Goal: Information Seeking & Learning: Check status

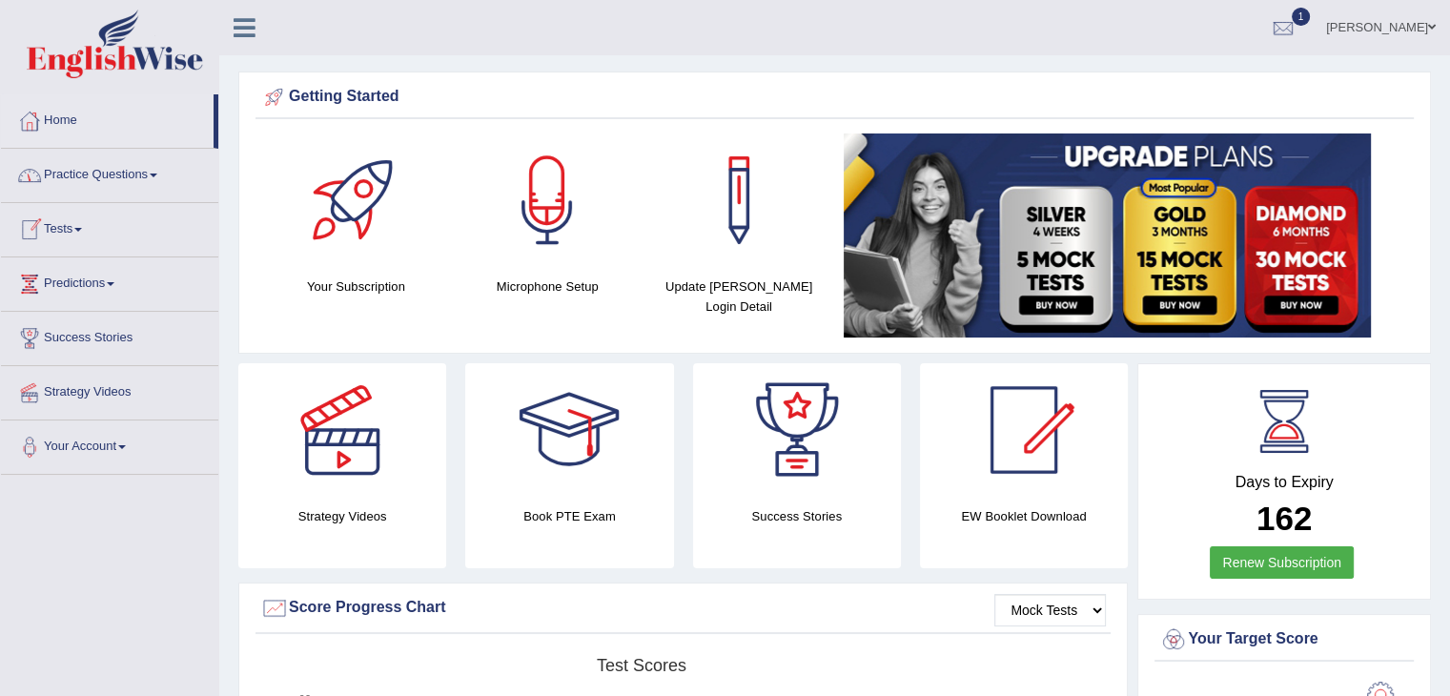
click at [77, 181] on link "Practice Questions" at bounding box center [109, 173] width 217 height 48
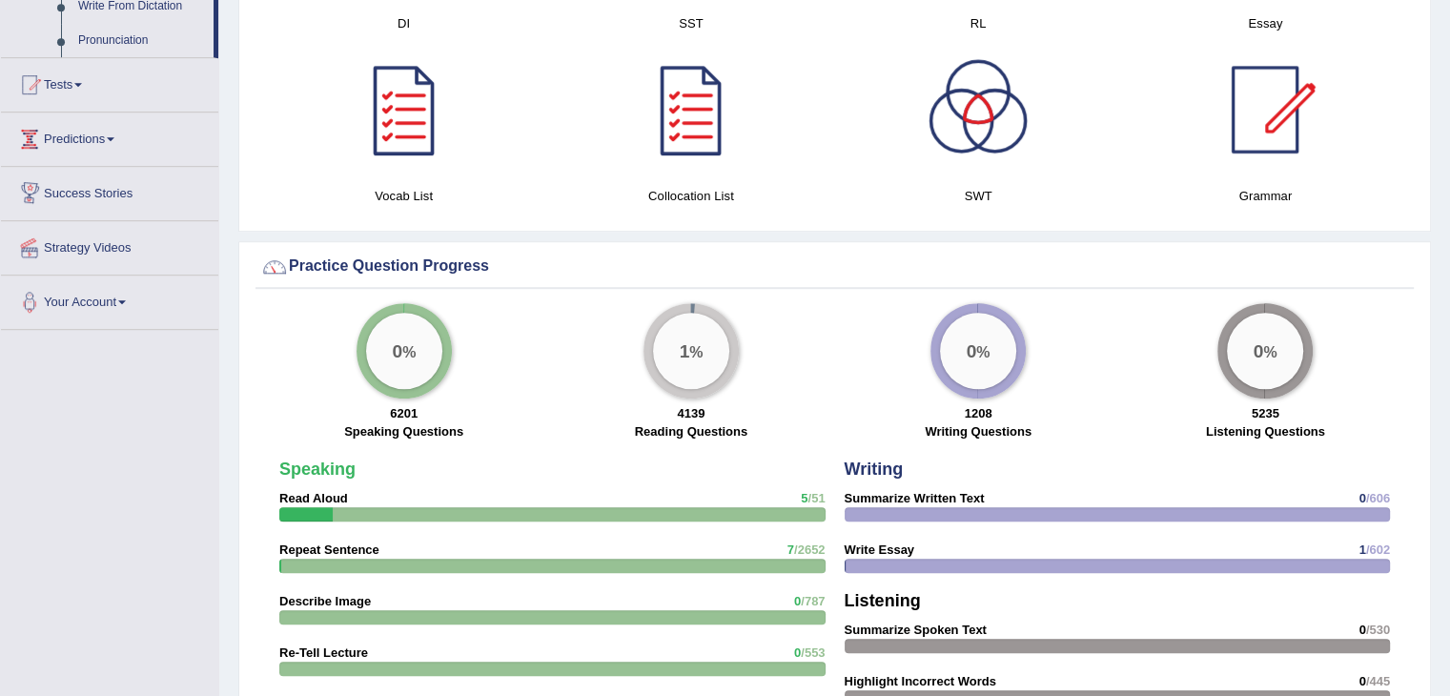
scroll to position [1112, 0]
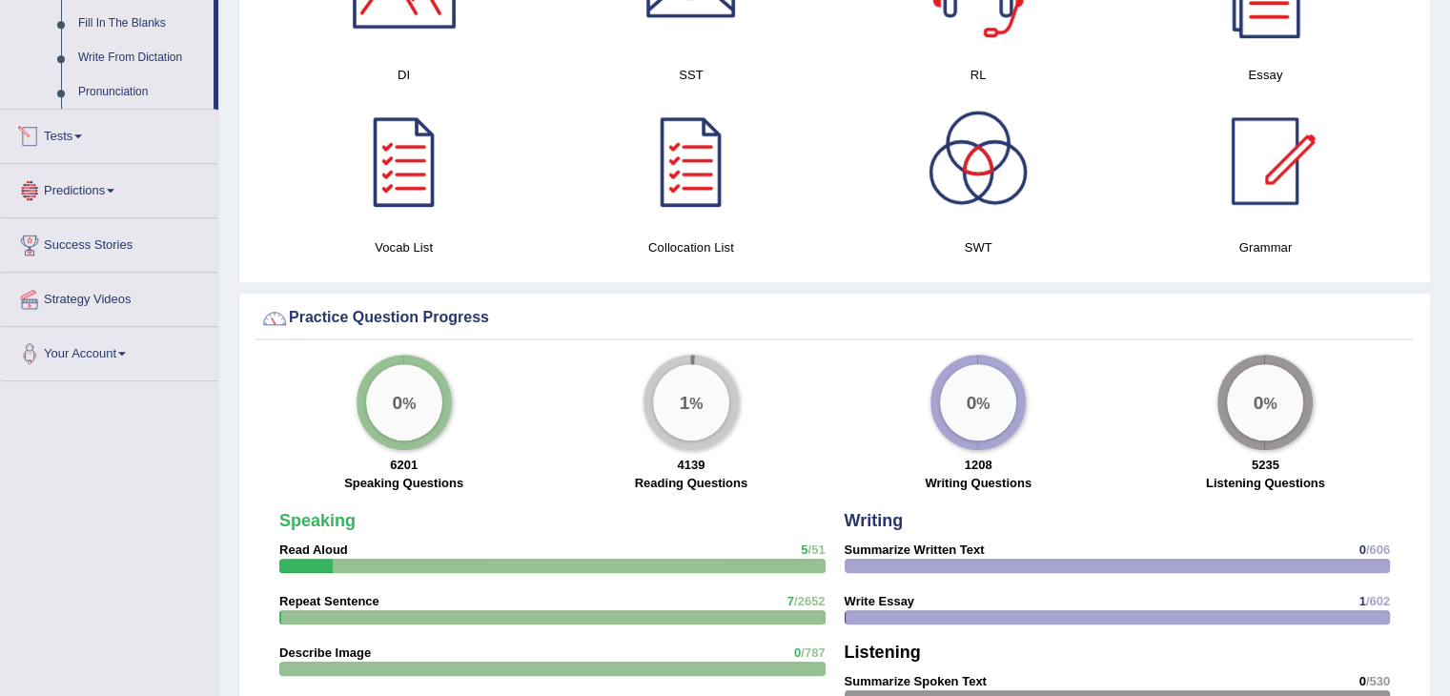
click at [71, 129] on link "Tests" at bounding box center [109, 134] width 217 height 48
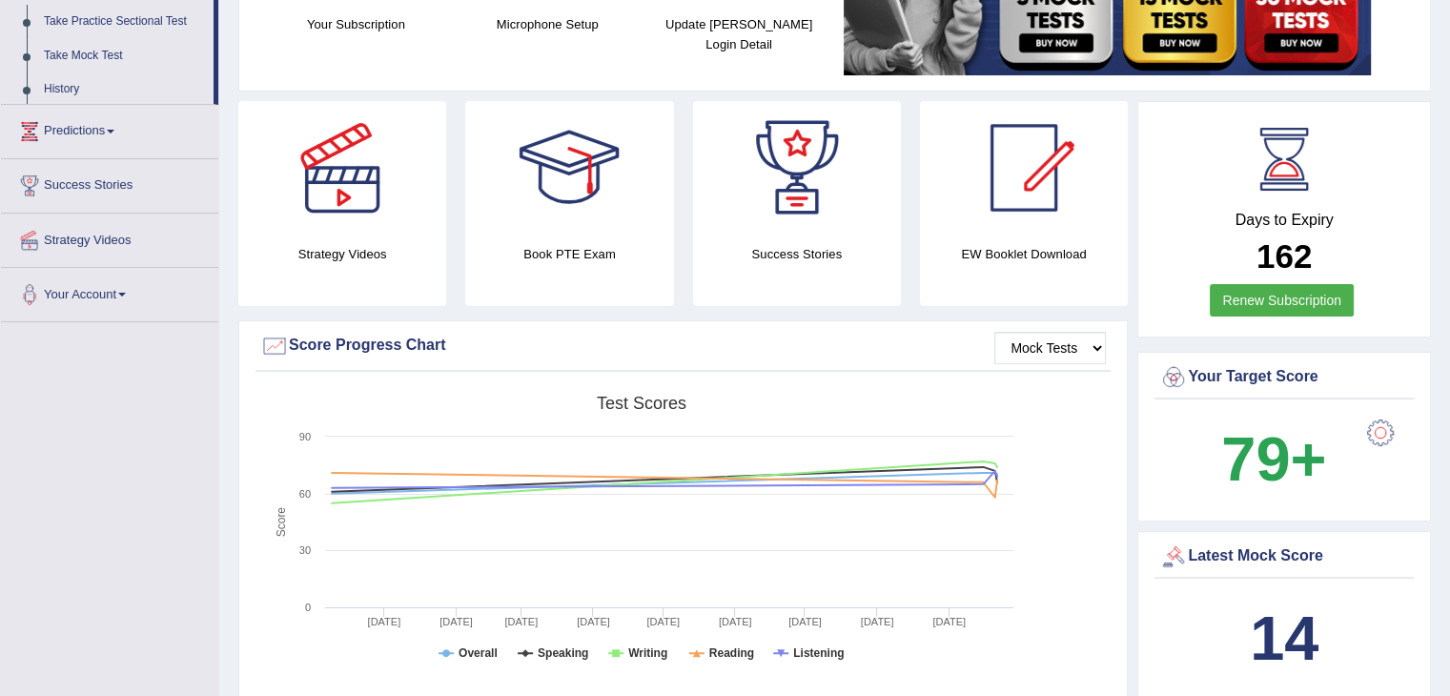
scroll to position [233, 0]
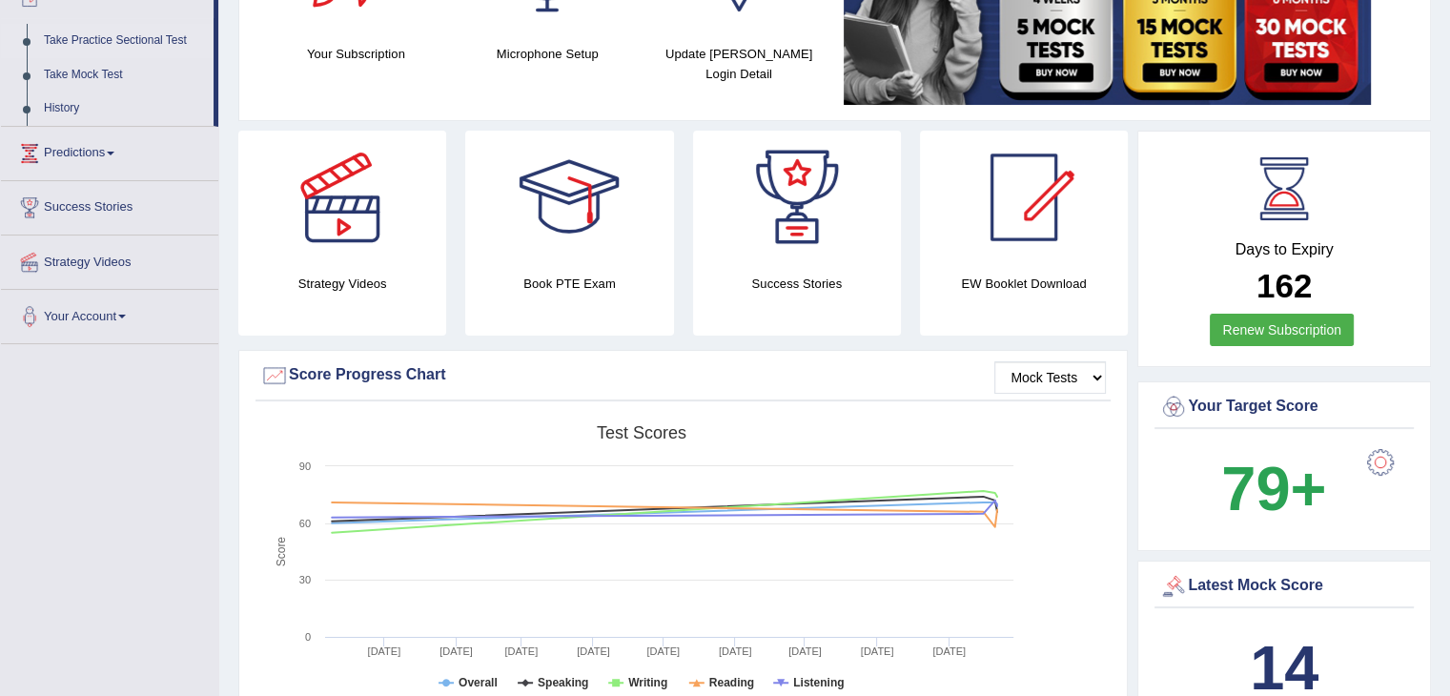
click at [132, 41] on link "Take Practice Sectional Test" at bounding box center [124, 41] width 178 height 34
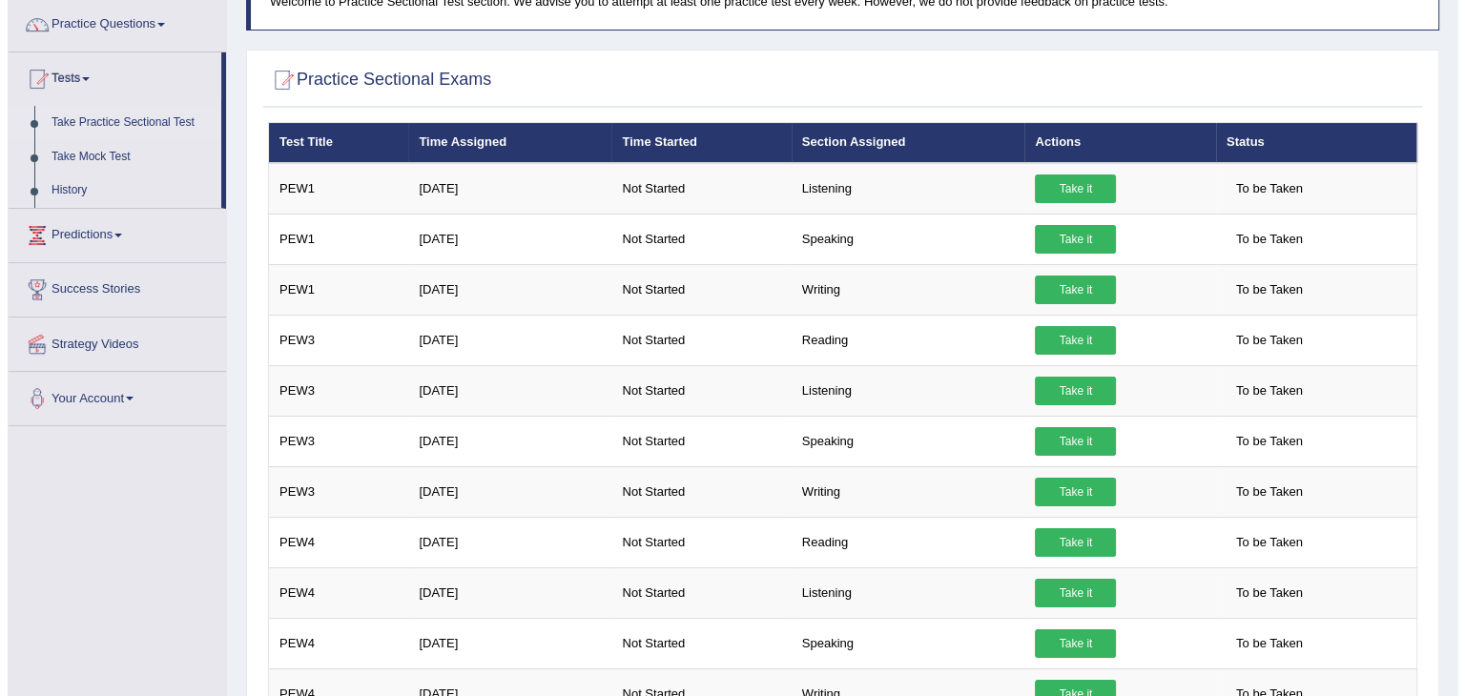
scroll to position [187, 0]
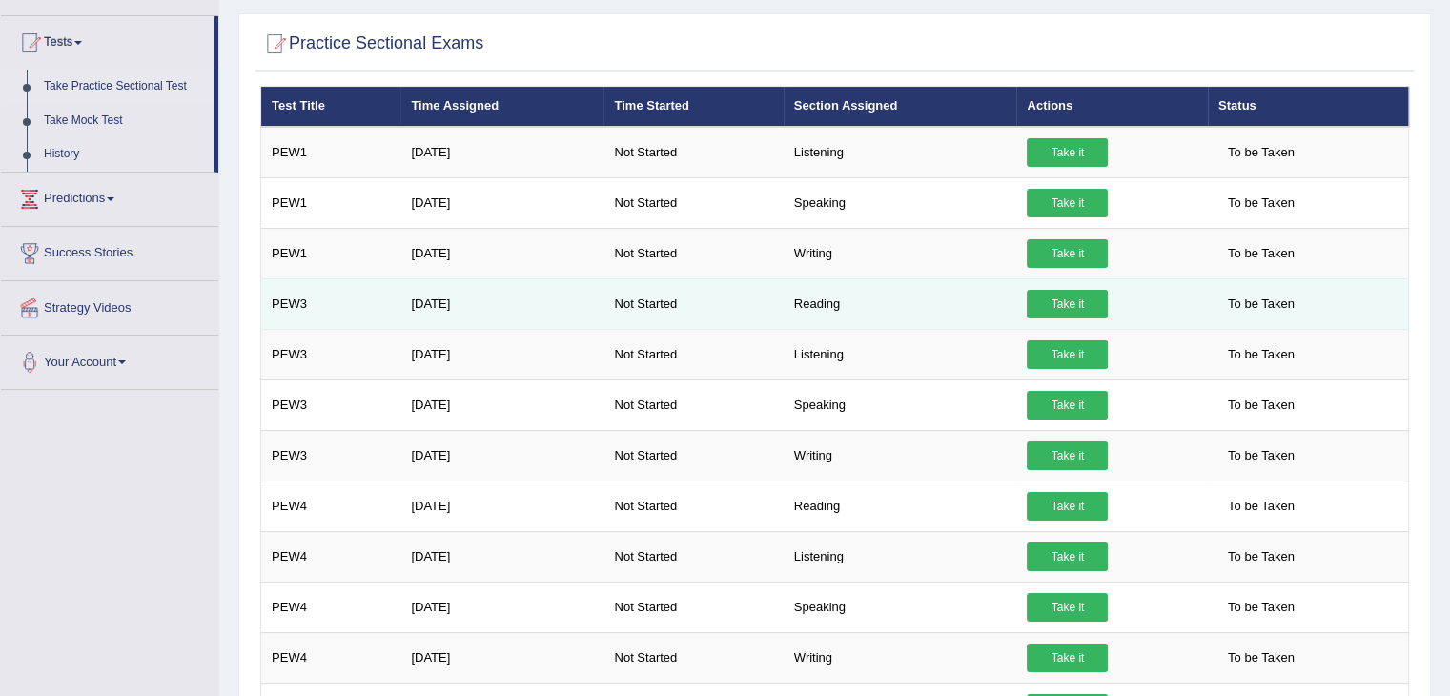
drag, startPoint x: 489, startPoint y: 313, endPoint x: 1069, endPoint y: 298, distance: 580.0
click at [1069, 298] on link "Take it" at bounding box center [1067, 304] width 81 height 29
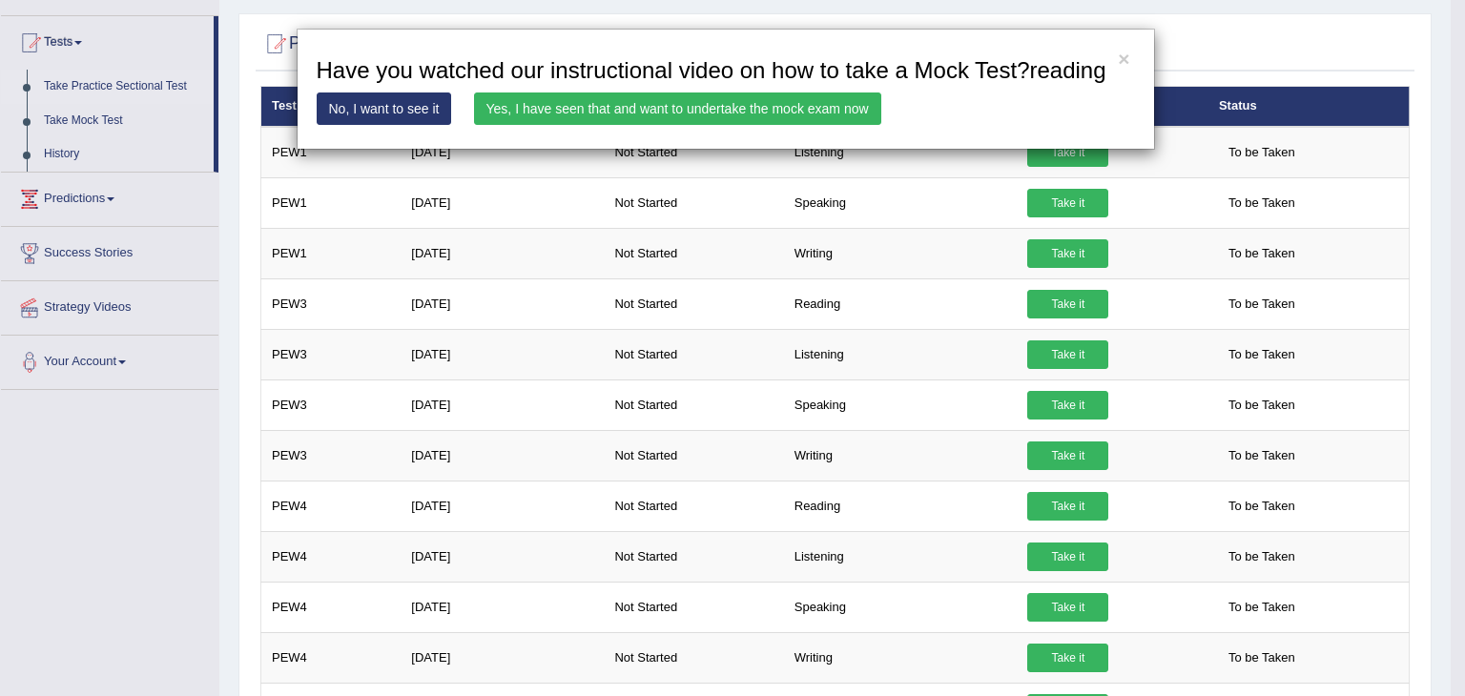
click at [614, 102] on link "Yes, I have seen that and want to undertake the mock exam now" at bounding box center [677, 109] width 407 height 32
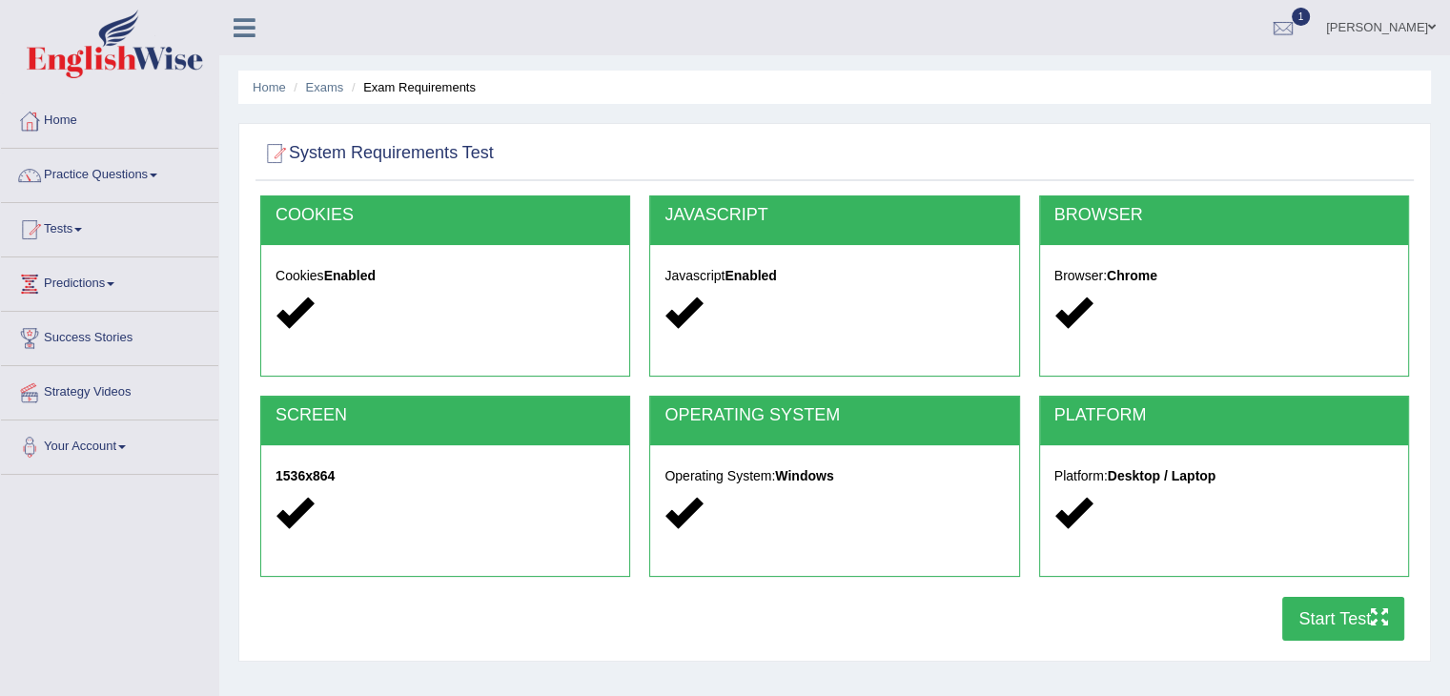
click at [1293, 612] on button "Start Test" at bounding box center [1344, 619] width 122 height 44
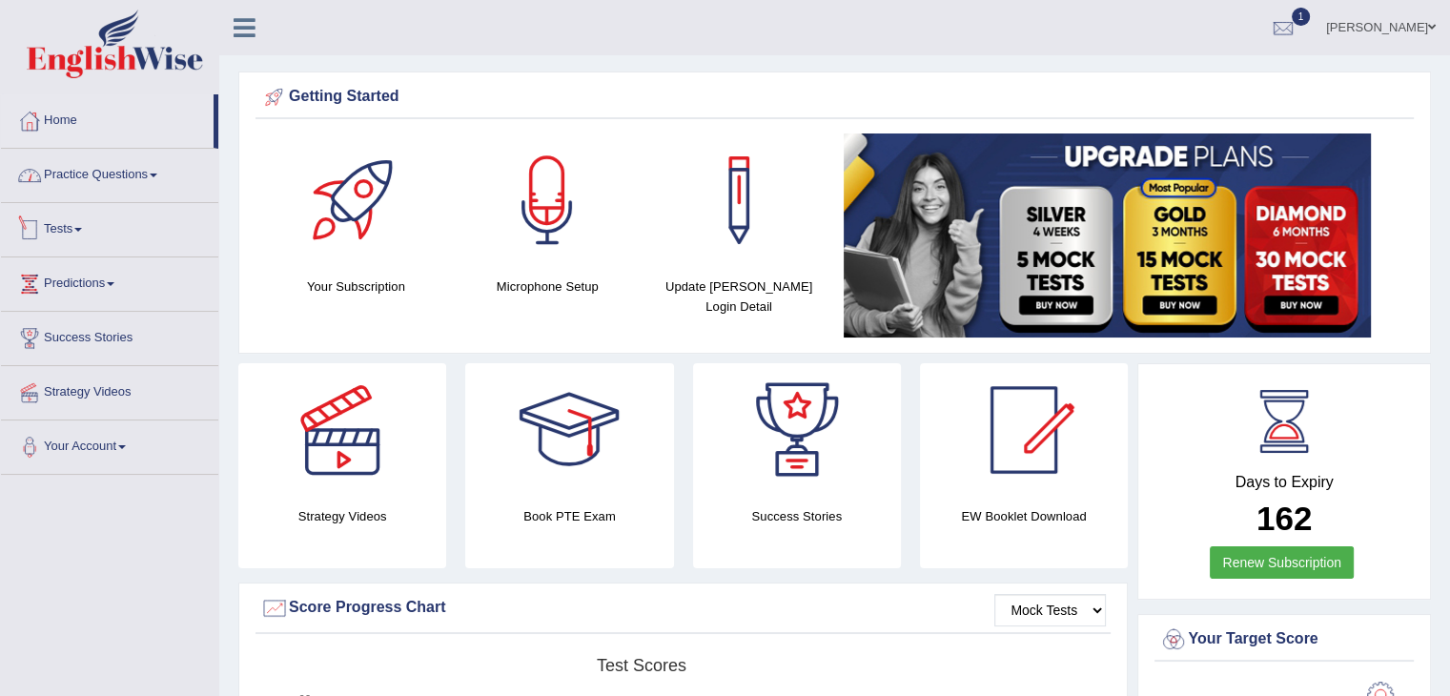
click at [97, 160] on link "Practice Questions" at bounding box center [109, 173] width 217 height 48
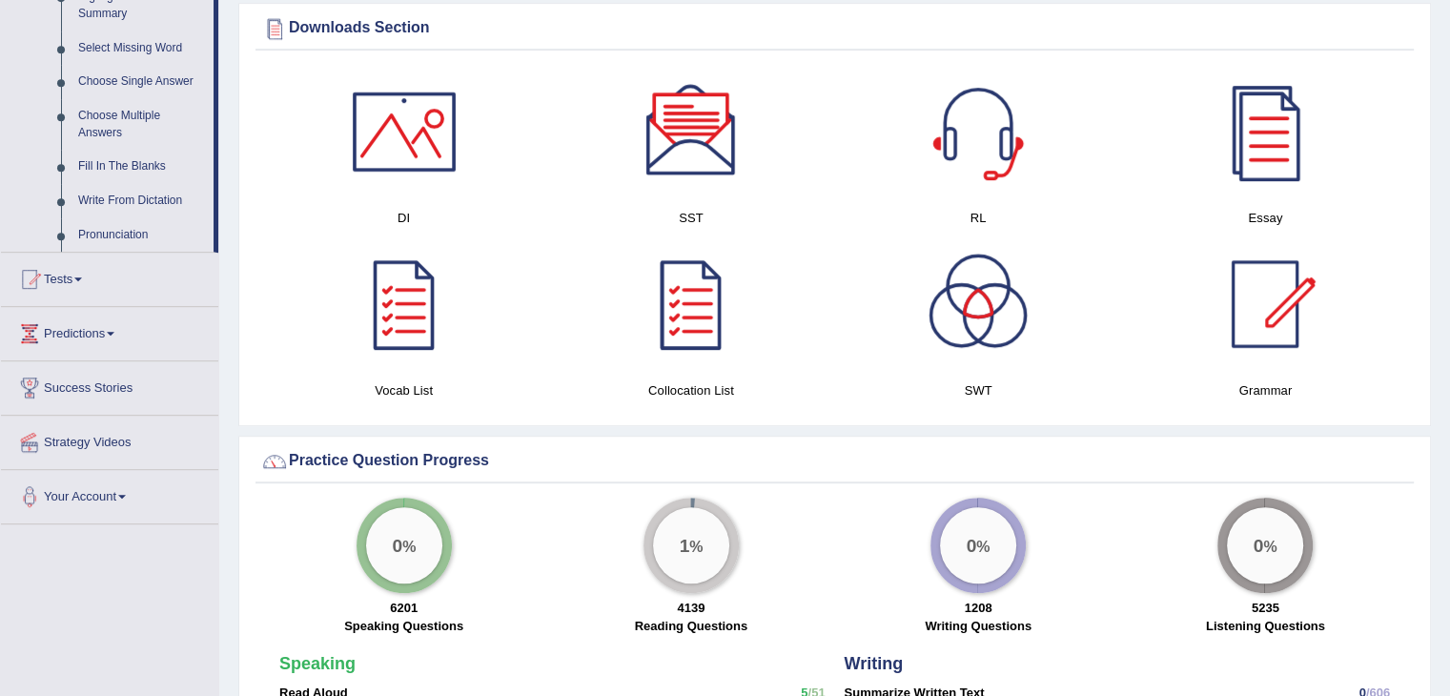
scroll to position [977, 0]
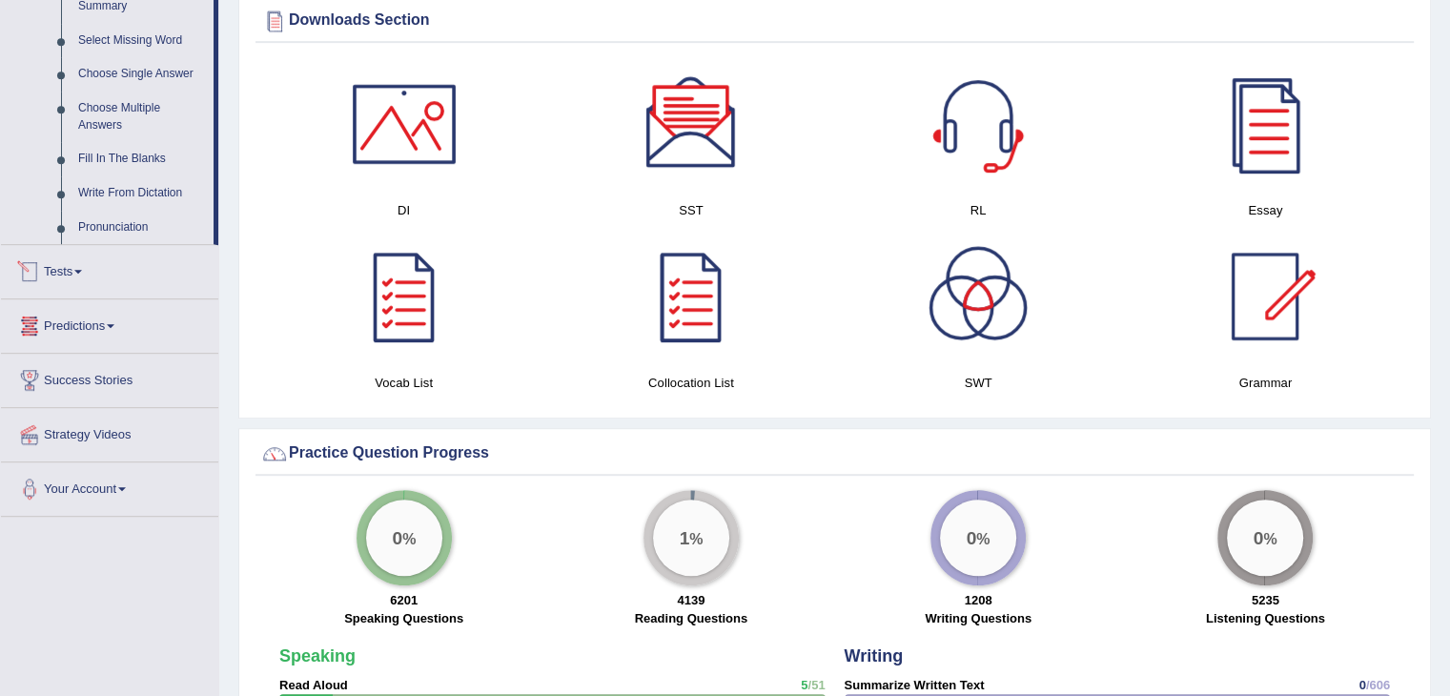
click at [70, 271] on link "Tests" at bounding box center [109, 269] width 217 height 48
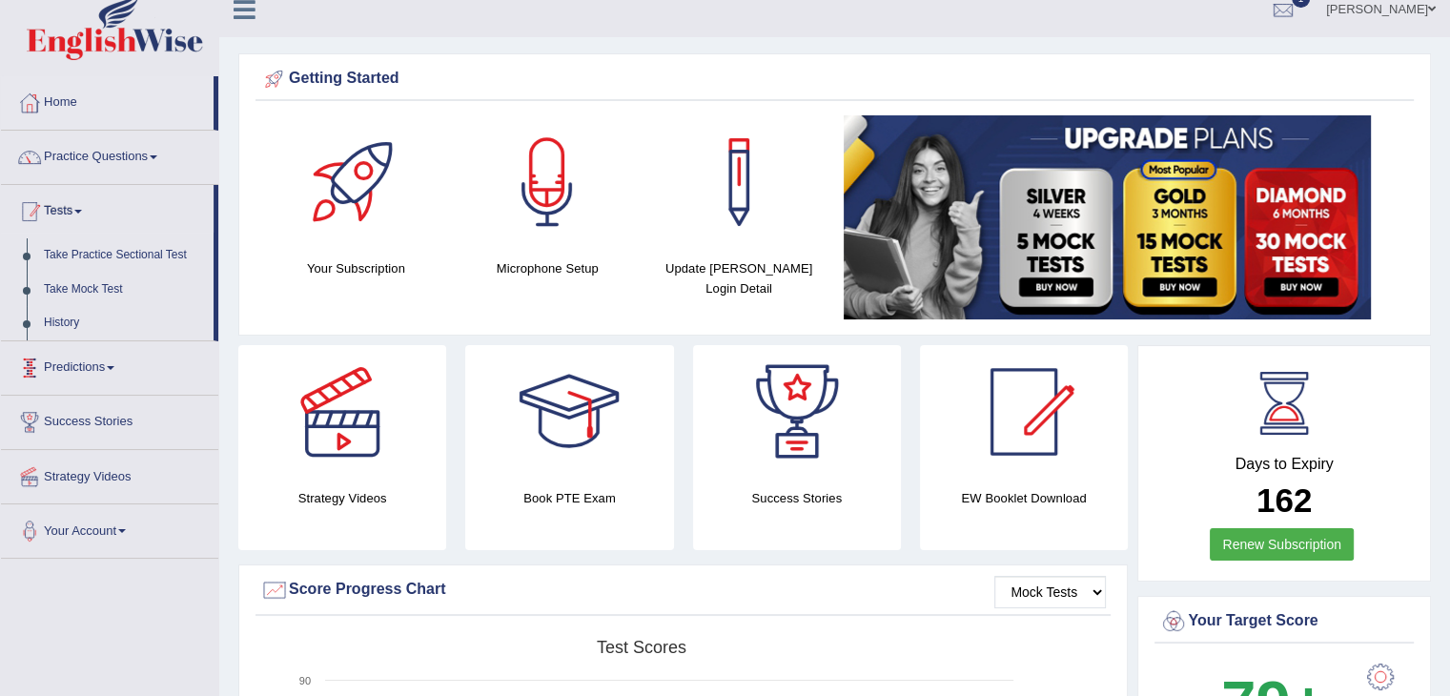
scroll to position [3, 0]
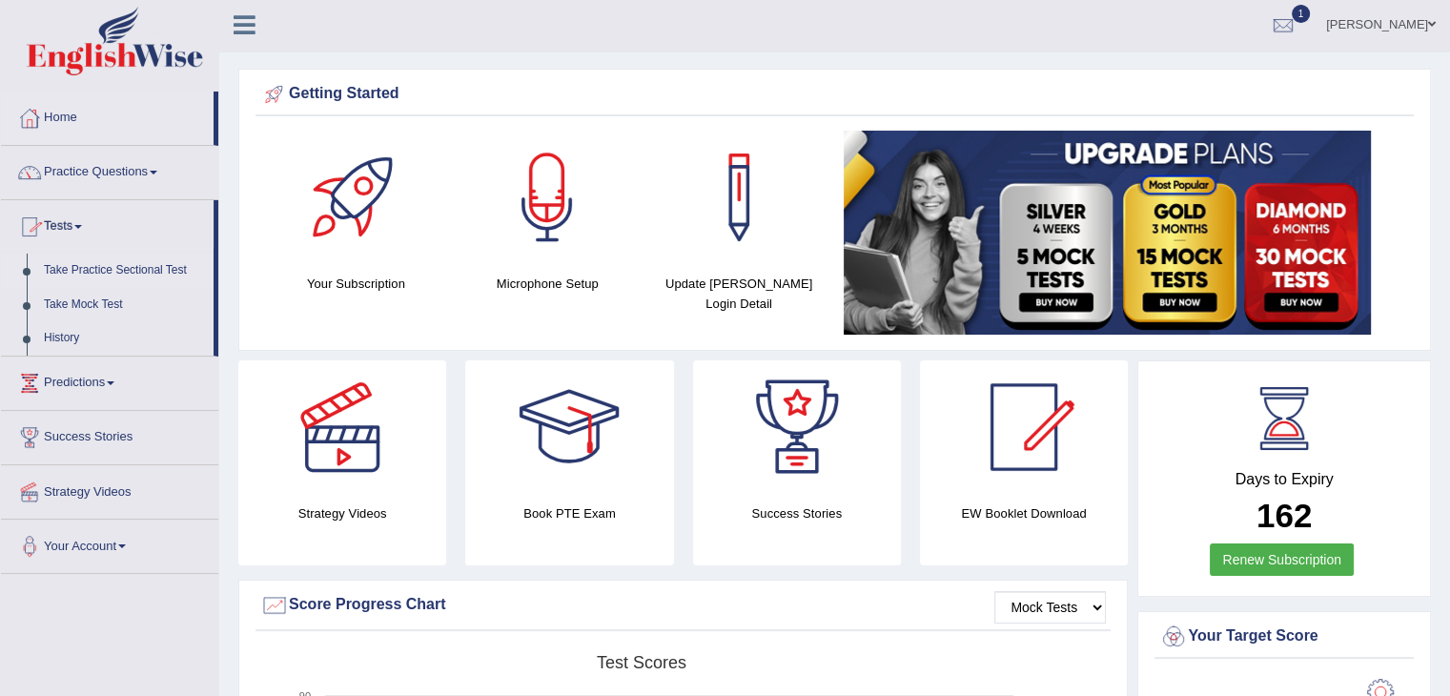
click at [133, 272] on link "Take Practice Sectional Test" at bounding box center [124, 271] width 178 height 34
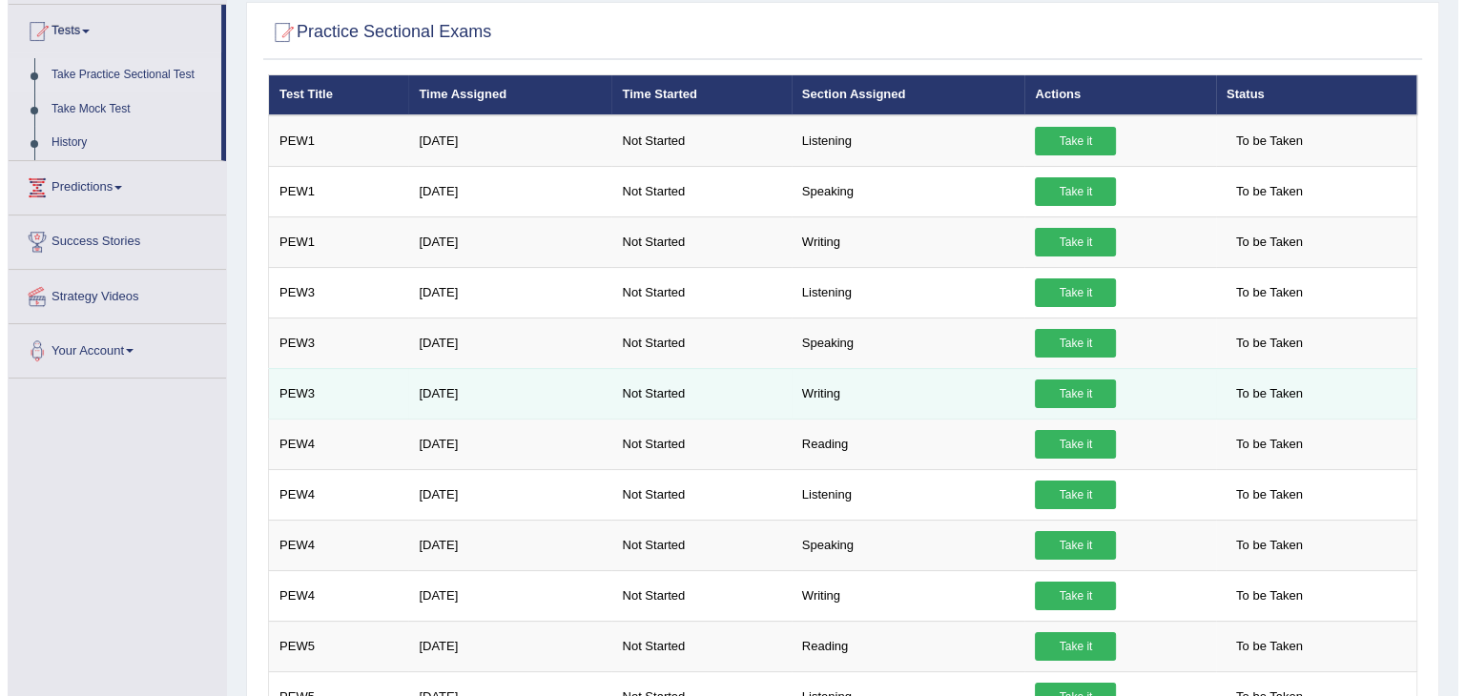
scroll to position [201, 0]
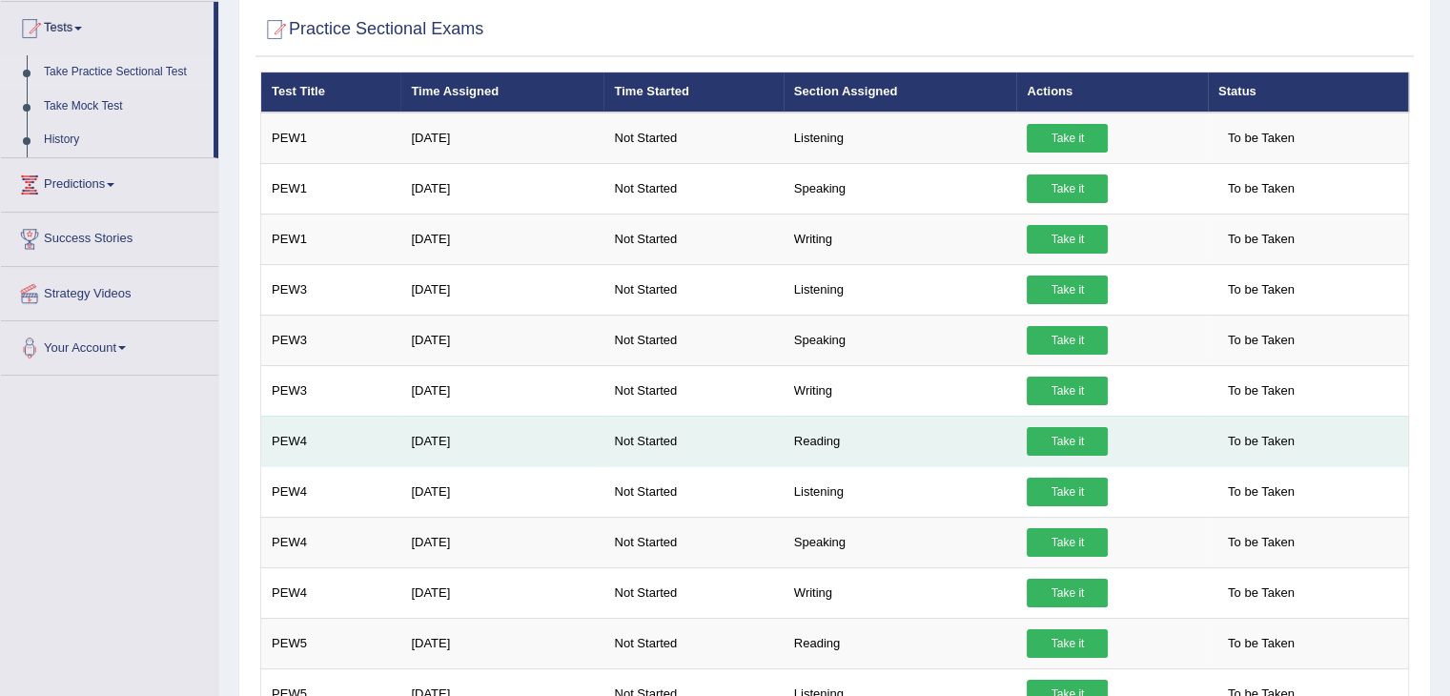
click at [1053, 446] on link "Take it" at bounding box center [1067, 441] width 81 height 29
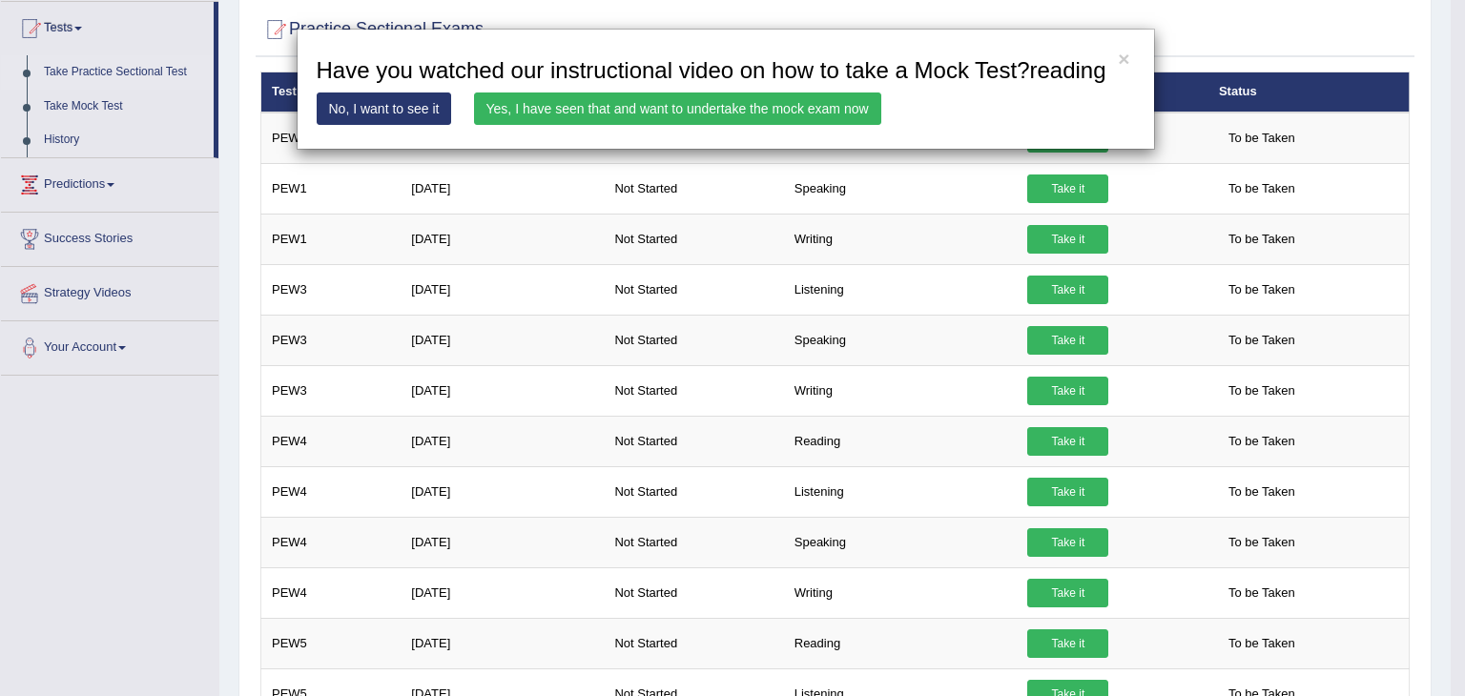
click at [733, 113] on link "Yes, I have seen that and want to undertake the mock exam now" at bounding box center [677, 109] width 407 height 32
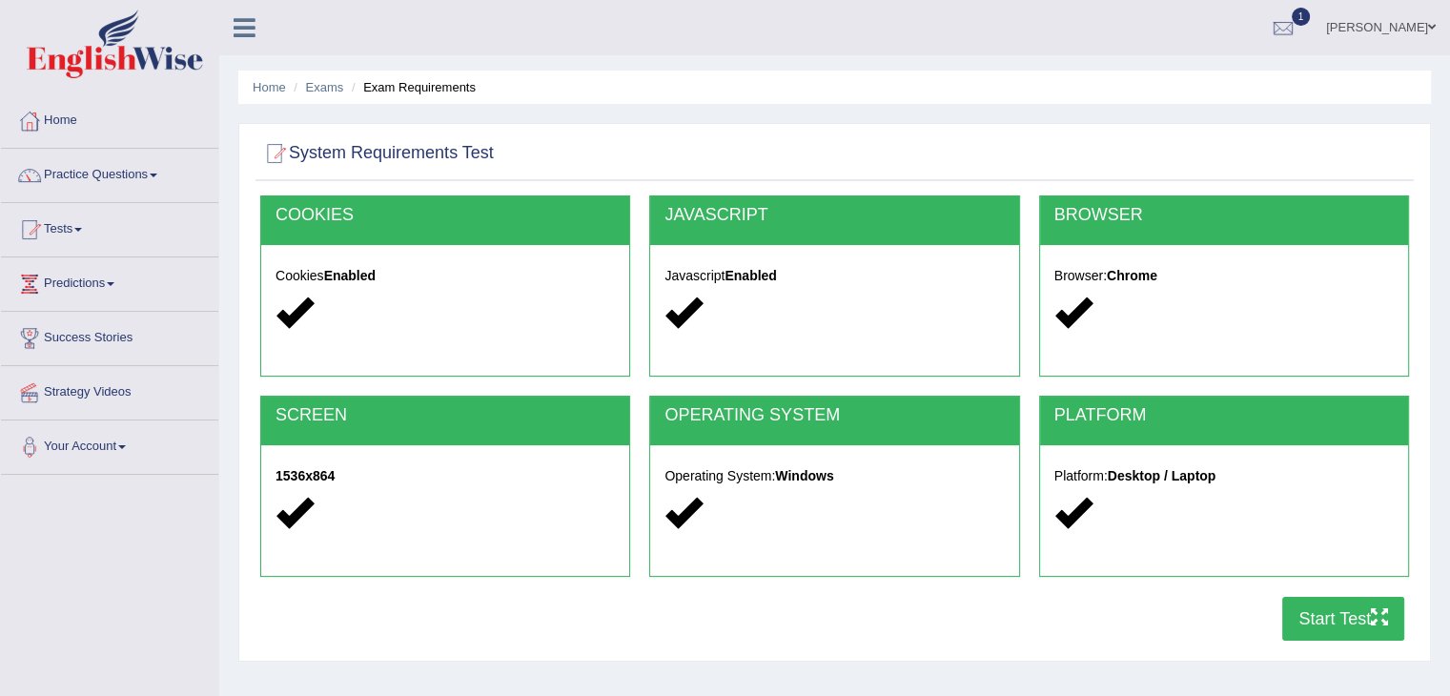
click at [1318, 606] on button "Start Test" at bounding box center [1344, 619] width 122 height 44
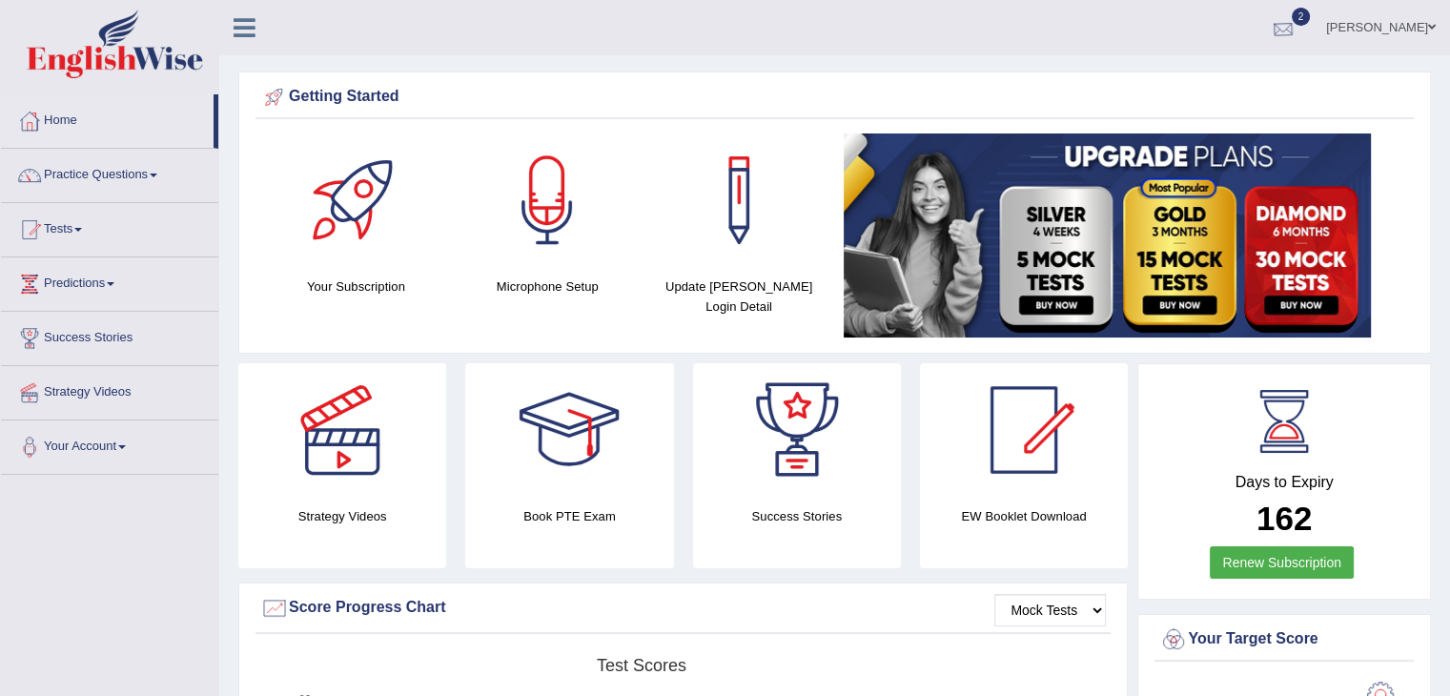
click at [1298, 37] on div at bounding box center [1283, 28] width 29 height 29
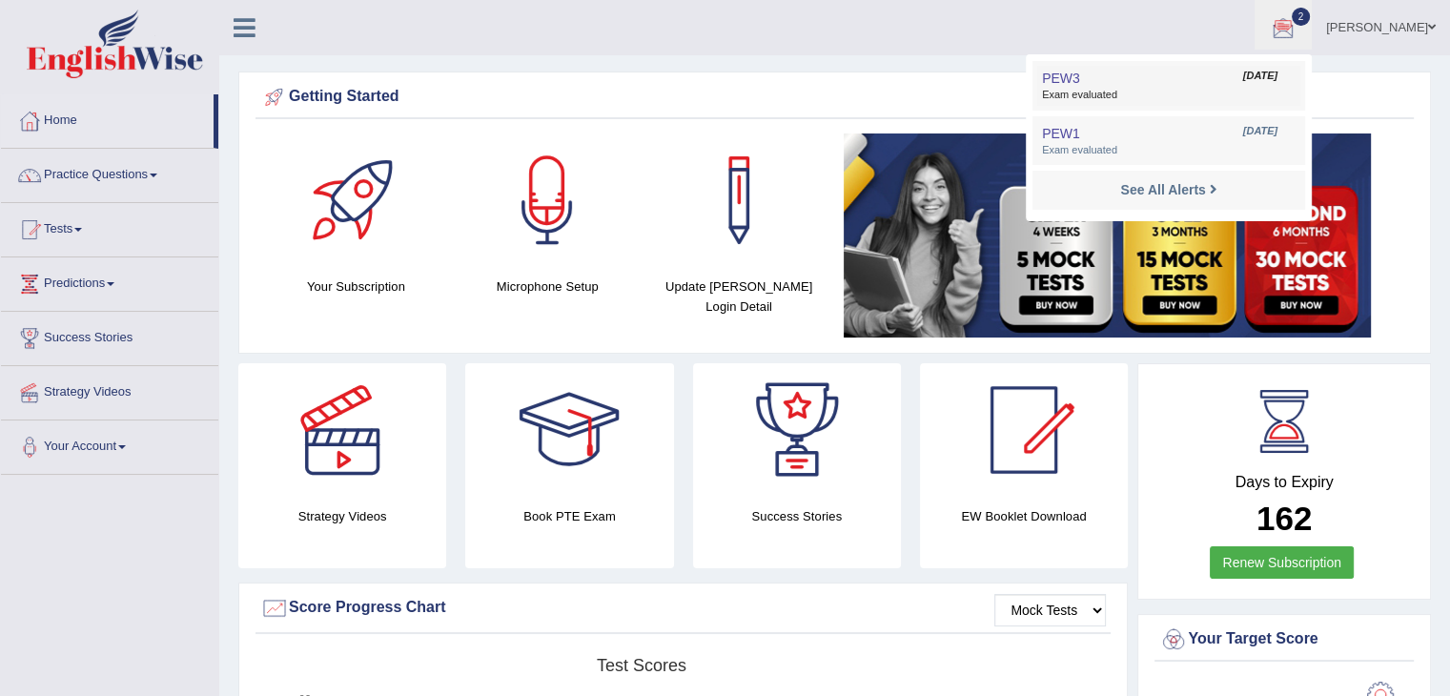
click at [1238, 81] on link "PEW3 Sep 29, 2025 Exam evaluated" at bounding box center [1169, 86] width 263 height 40
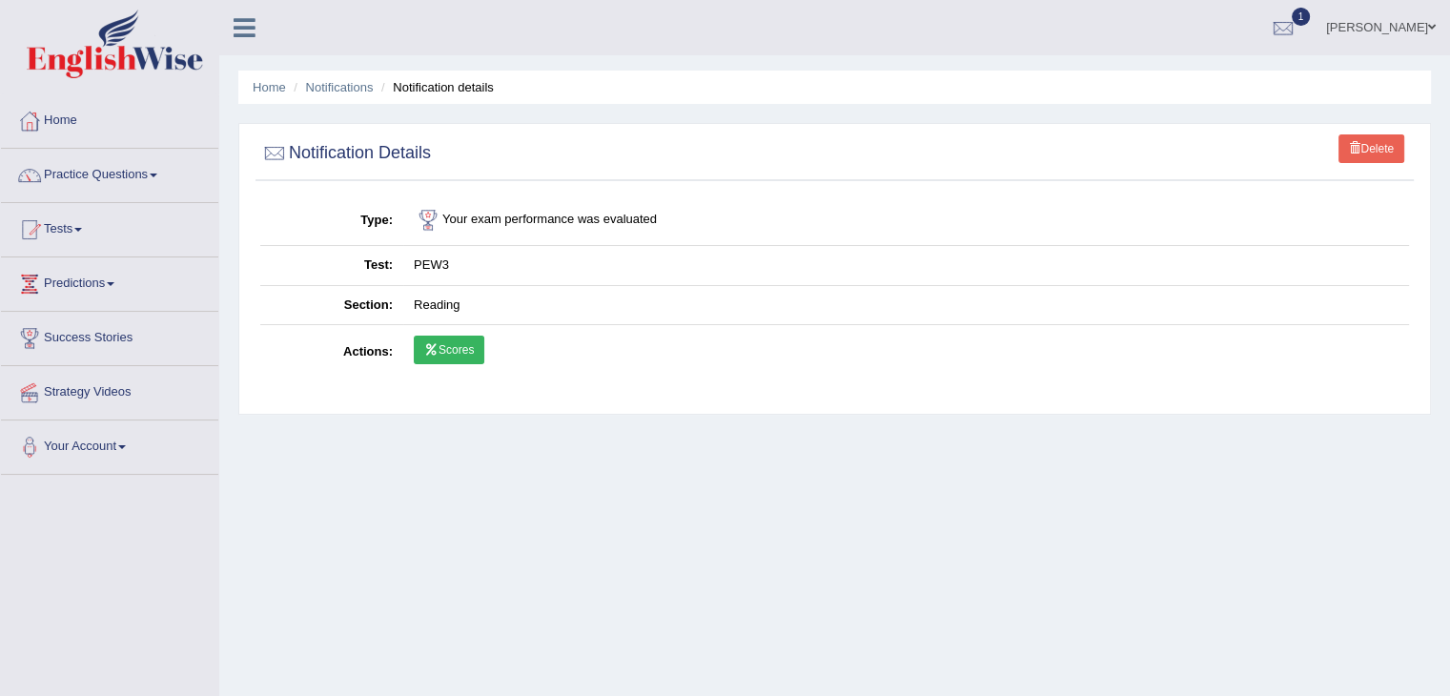
click at [463, 328] on td "Scores" at bounding box center [906, 352] width 1006 height 55
click at [458, 337] on link "Scores" at bounding box center [449, 350] width 71 height 29
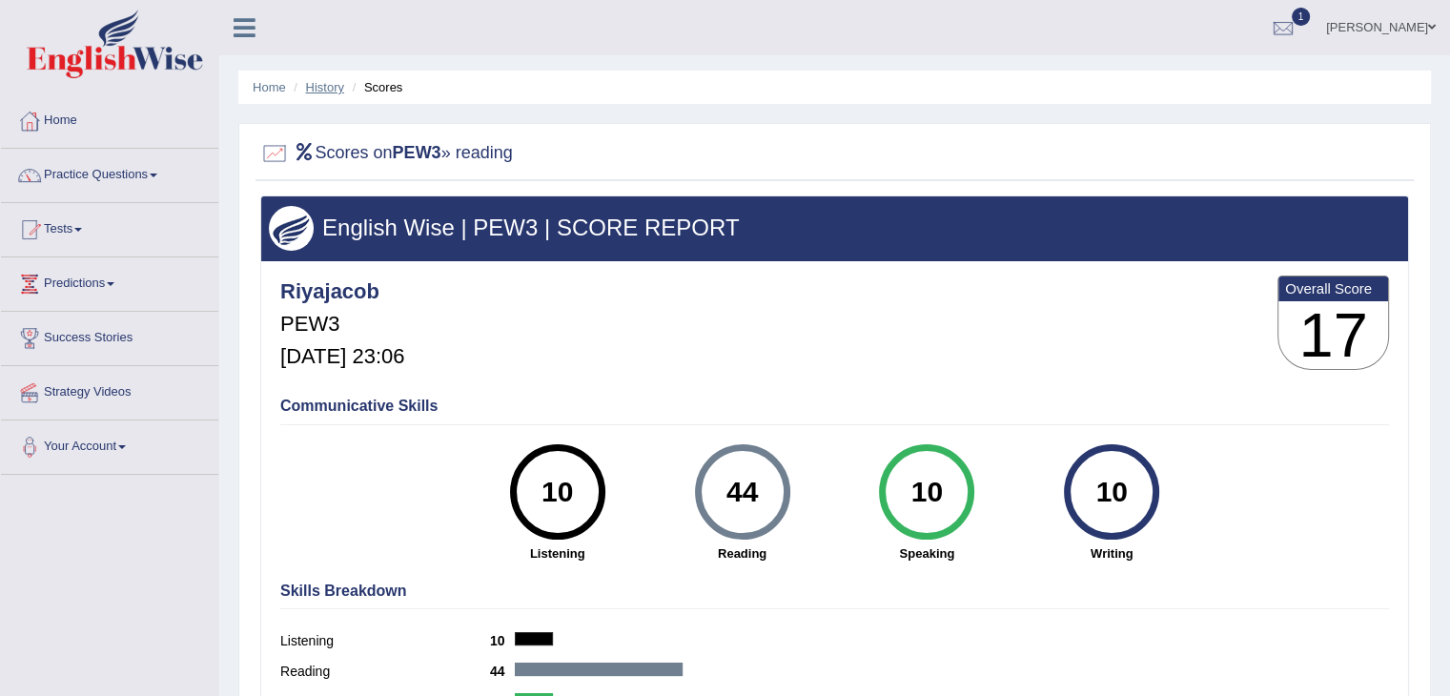
click at [323, 92] on link "History" at bounding box center [325, 87] width 38 height 14
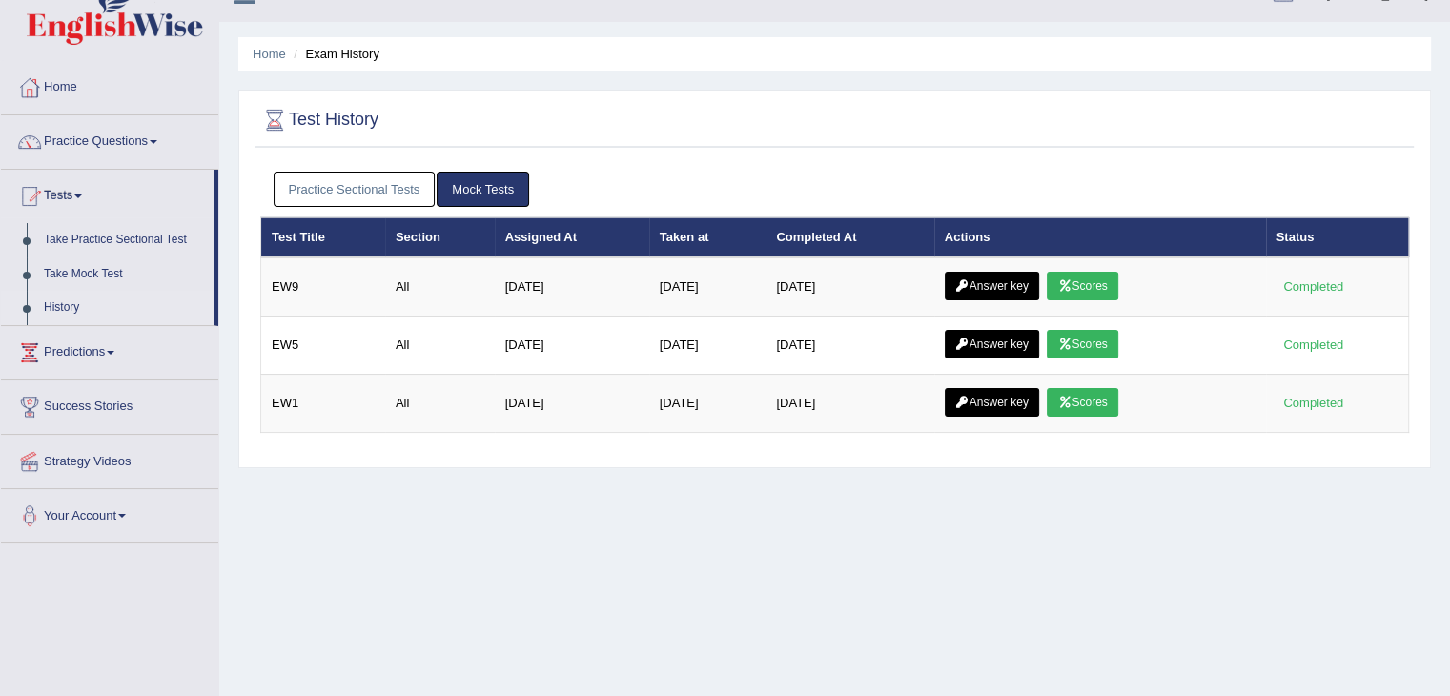
scroll to position [34, 0]
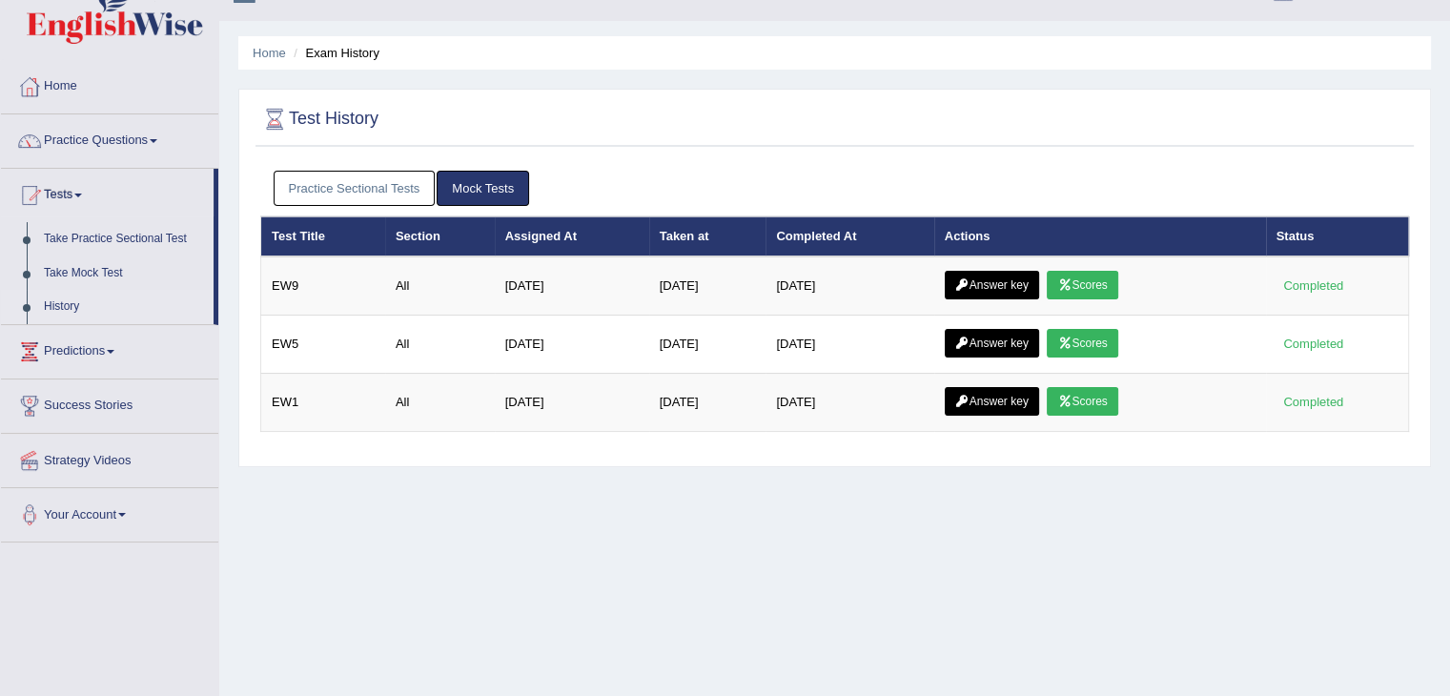
click at [402, 193] on link "Practice Sectional Tests" at bounding box center [355, 188] width 162 height 35
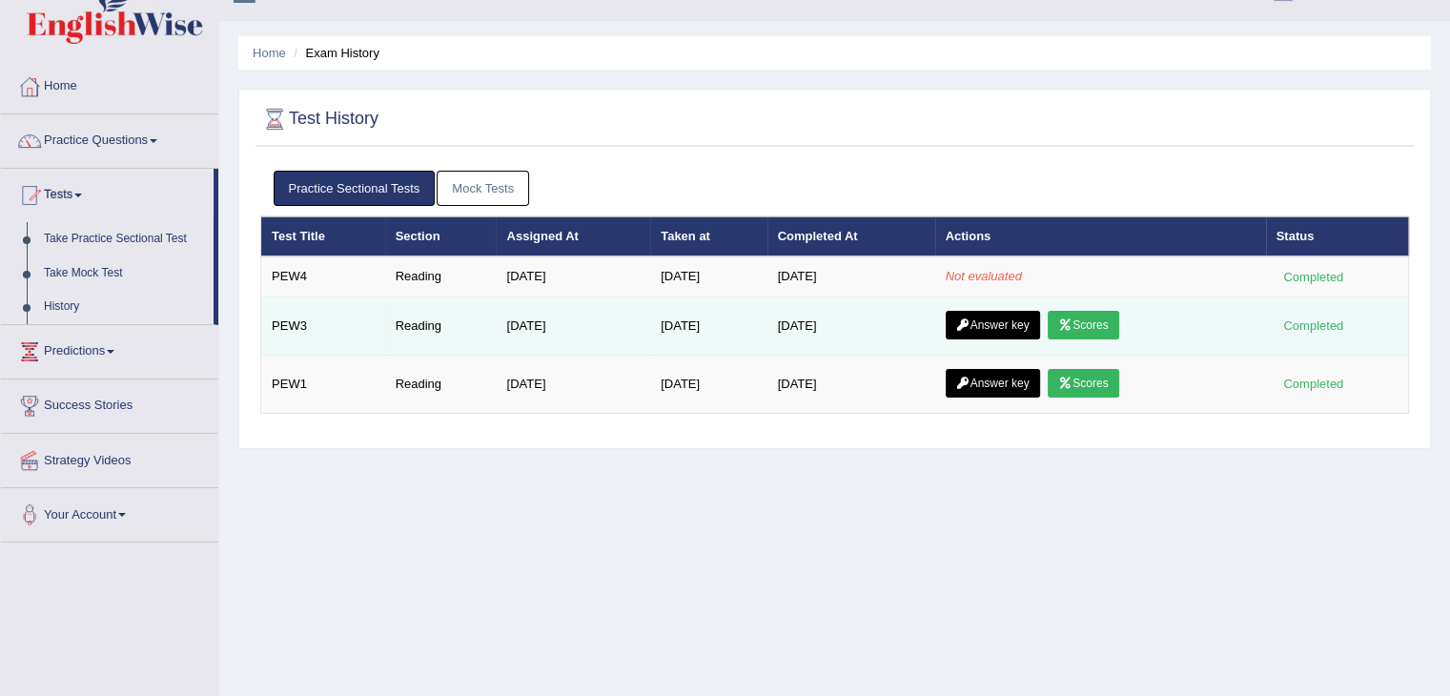
click at [986, 319] on link "Answer key" at bounding box center [993, 325] width 94 height 29
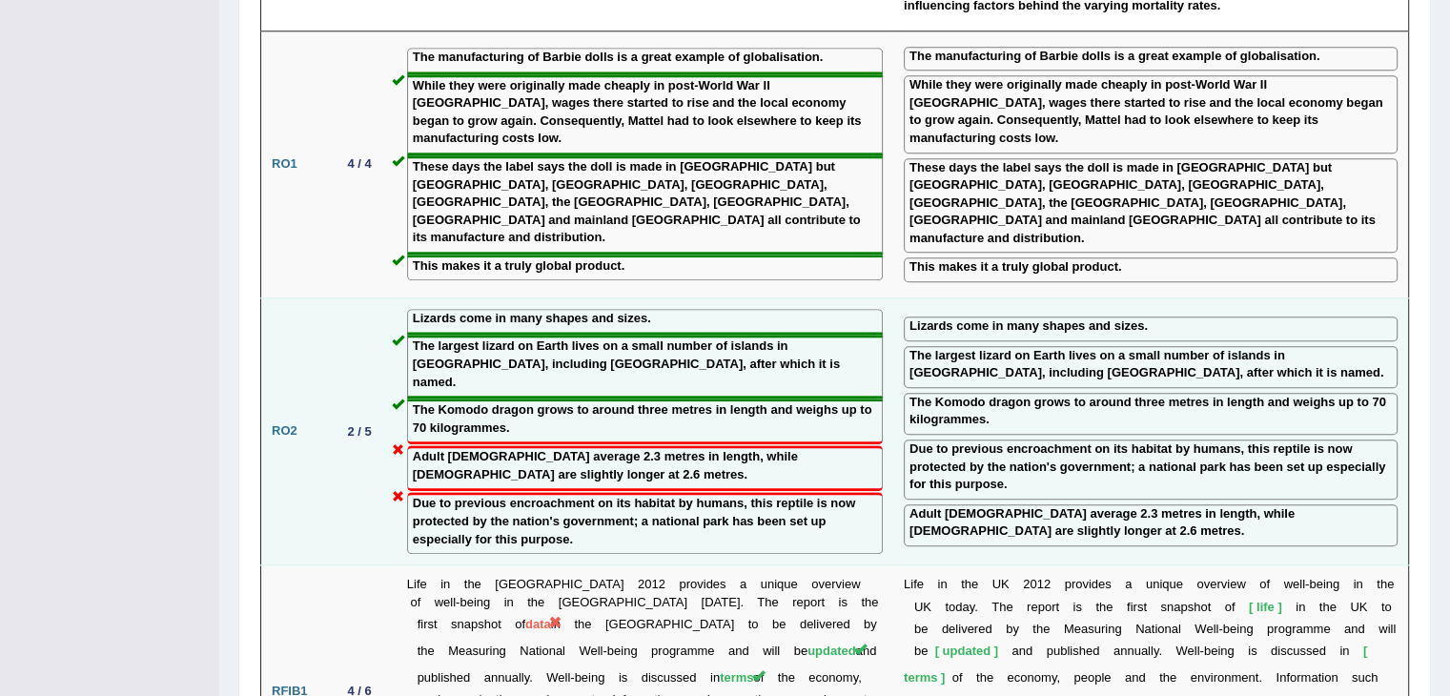
scroll to position [1886, 0]
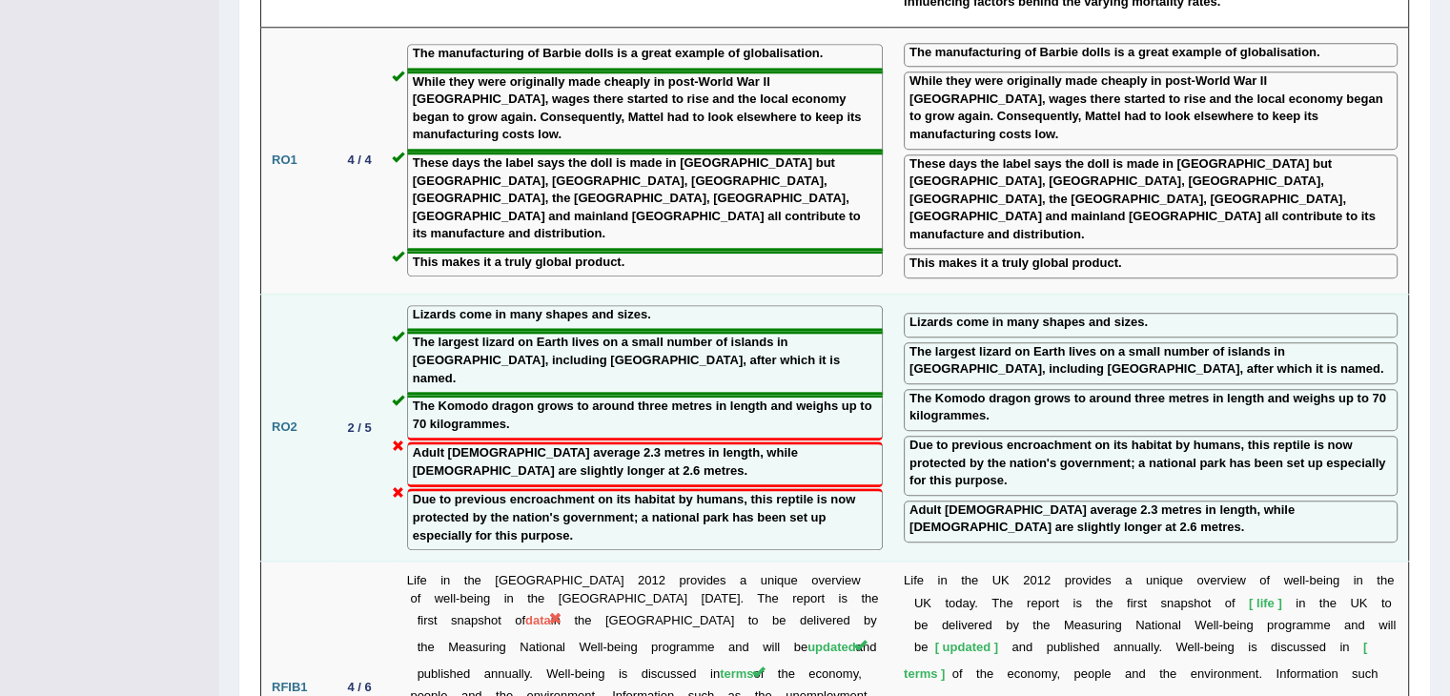
click at [1018, 502] on label "Adult [DEMOGRAPHIC_DATA] average 2.3 metres in length, while [DEMOGRAPHIC_DATA]…" at bounding box center [1151, 519] width 483 height 35
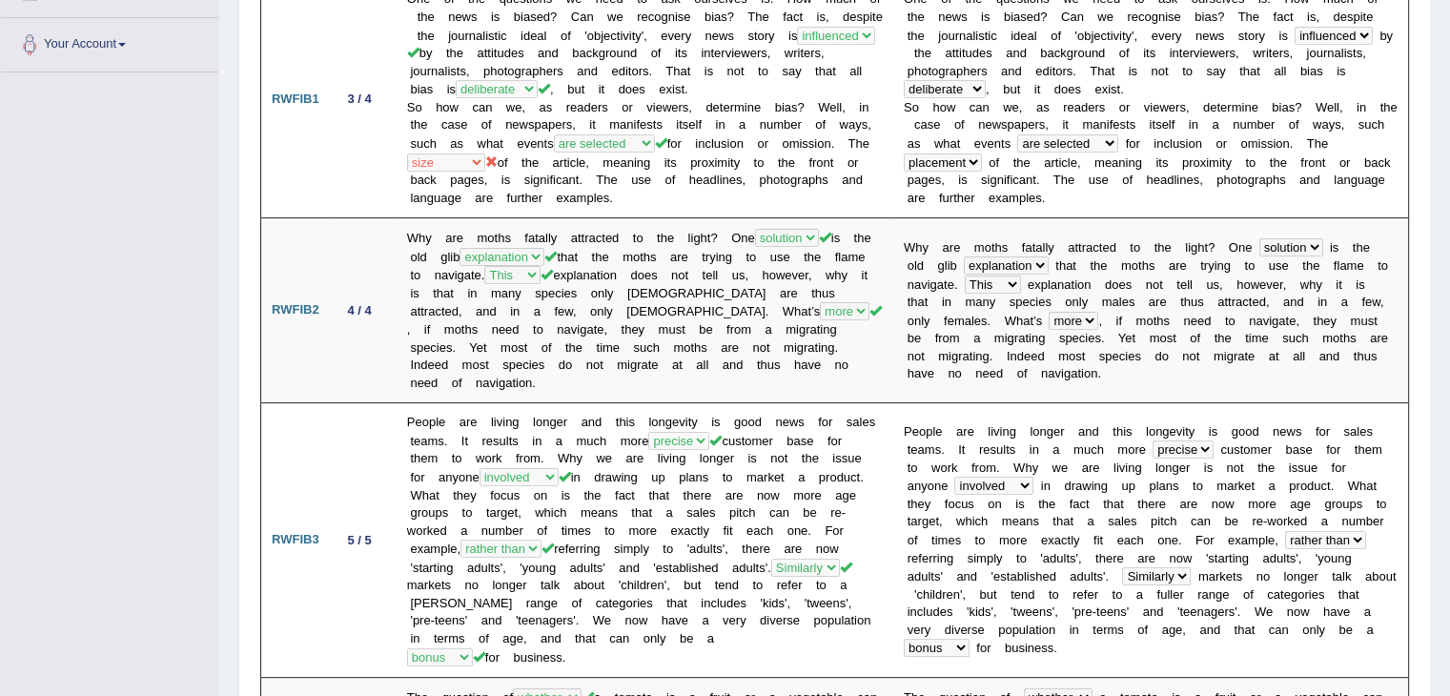
scroll to position [0, 0]
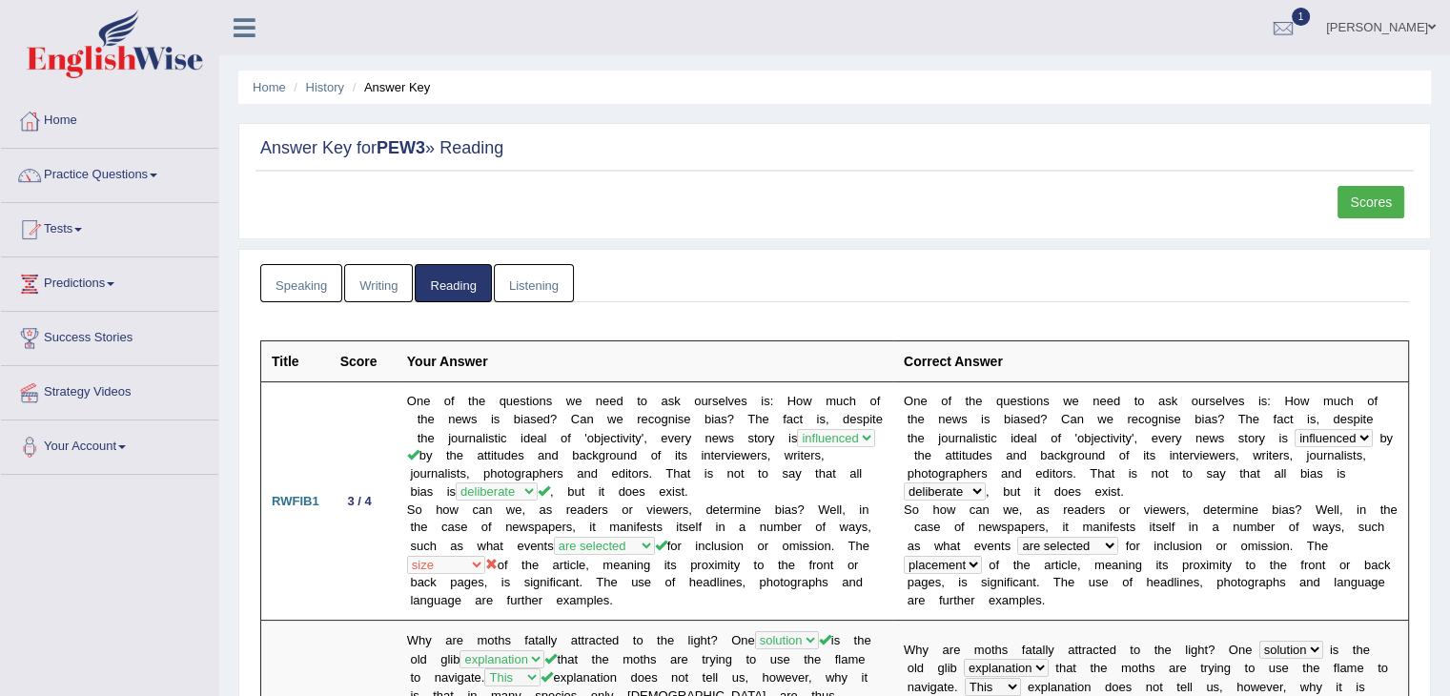
click at [1361, 210] on link "Scores" at bounding box center [1371, 202] width 67 height 32
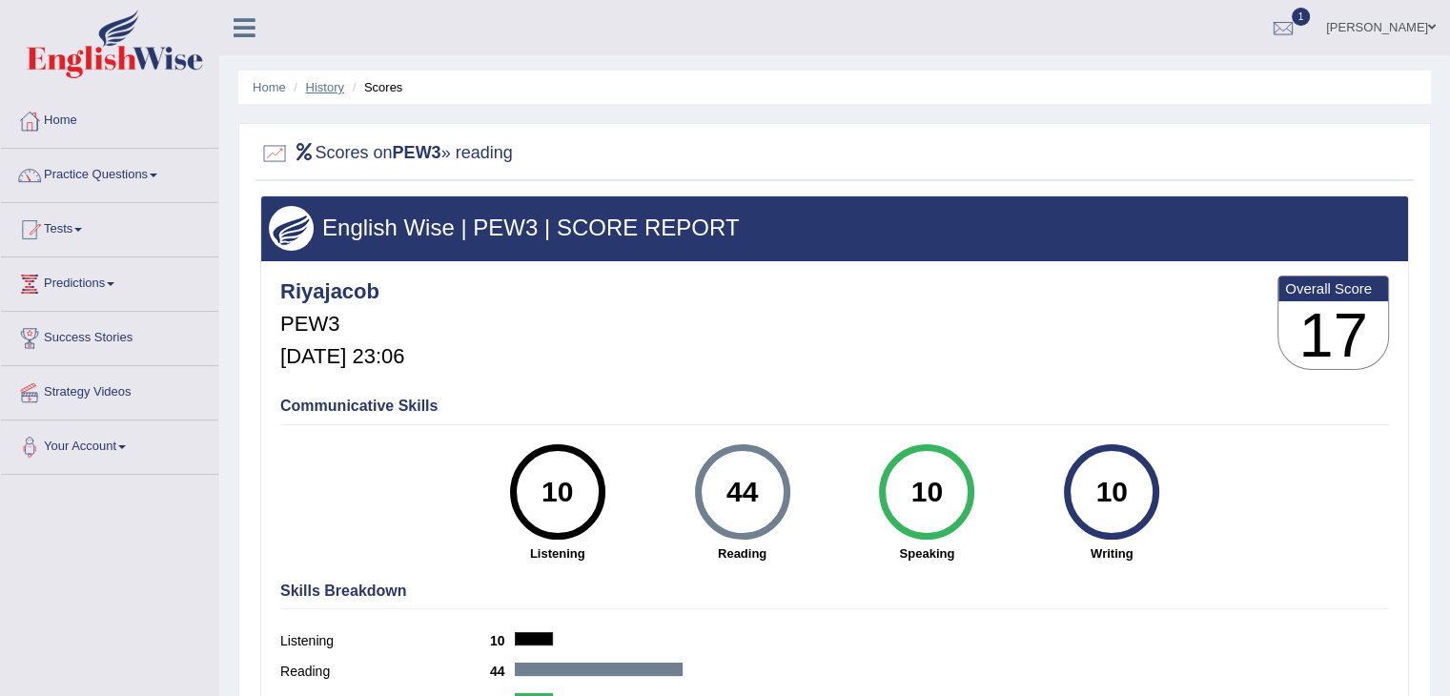
click at [322, 89] on link "History" at bounding box center [325, 87] width 38 height 14
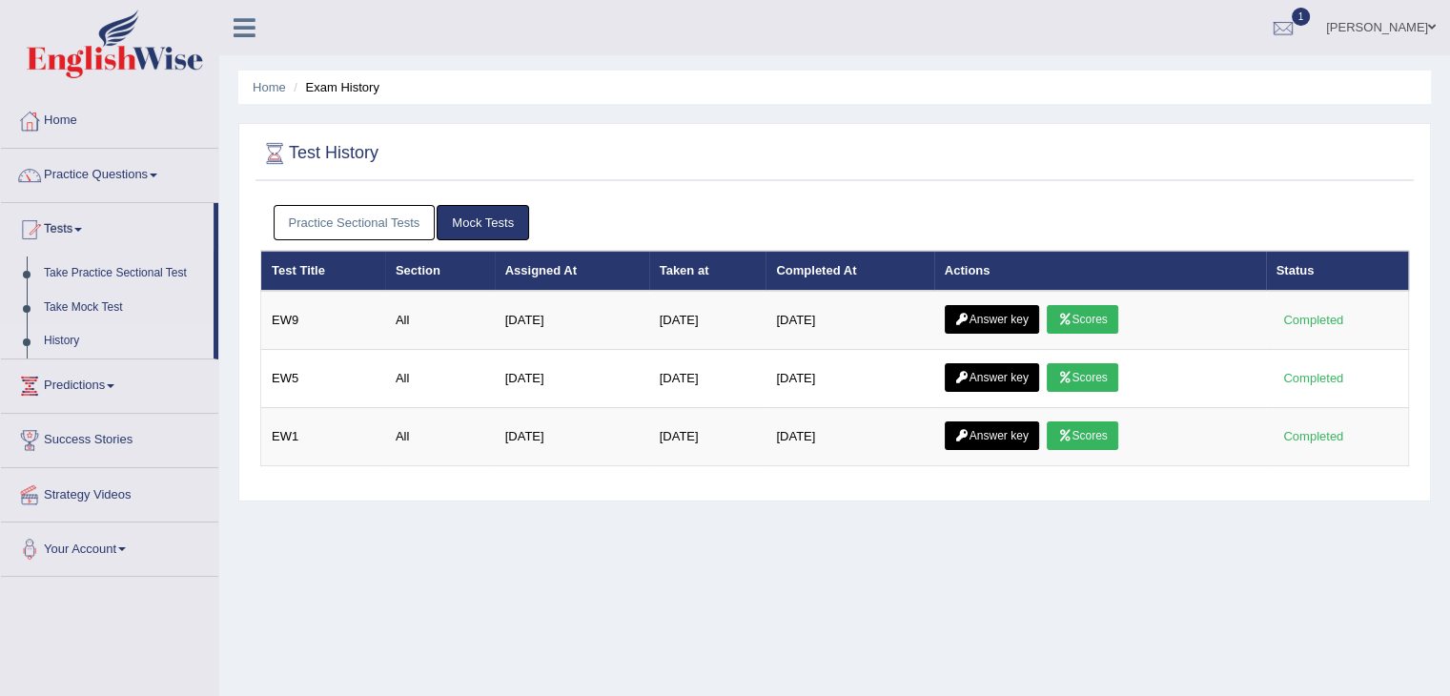
click at [359, 215] on link "Practice Sectional Tests" at bounding box center [355, 222] width 162 height 35
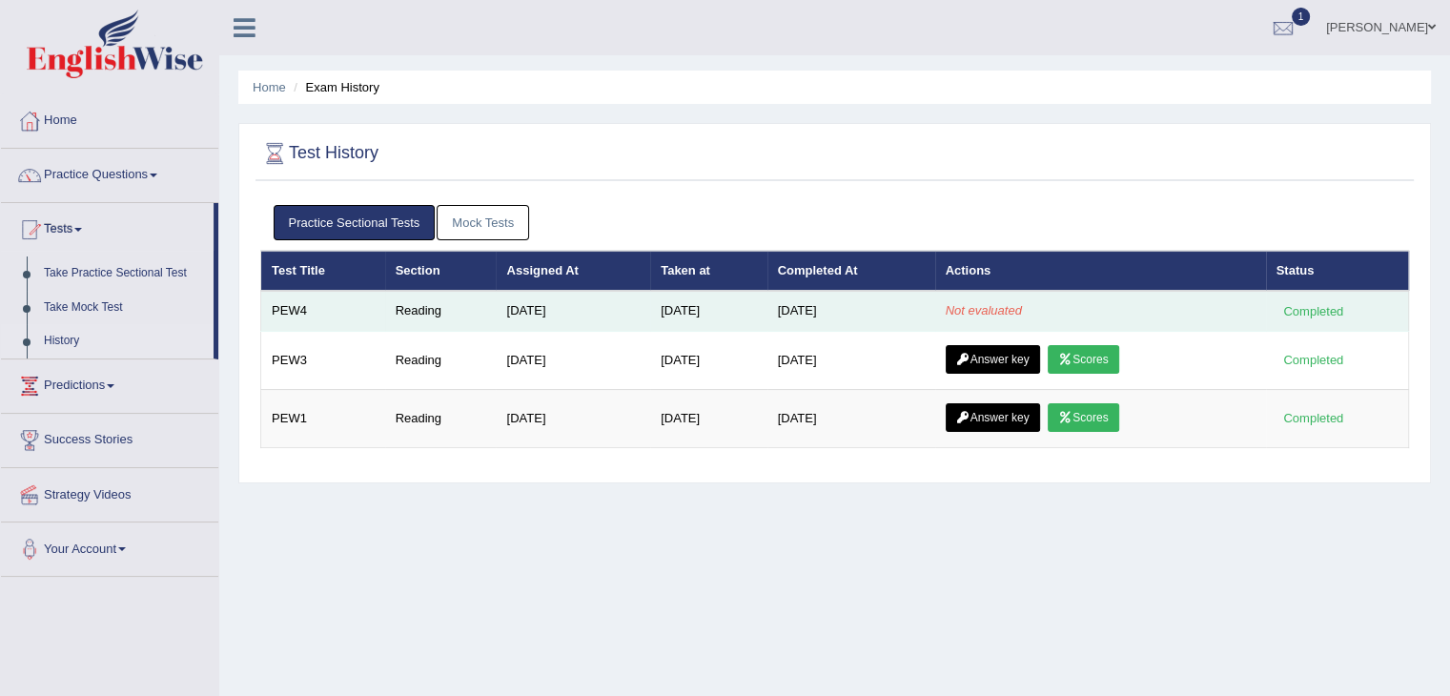
click at [954, 294] on td "Not evaluated" at bounding box center [1101, 311] width 331 height 40
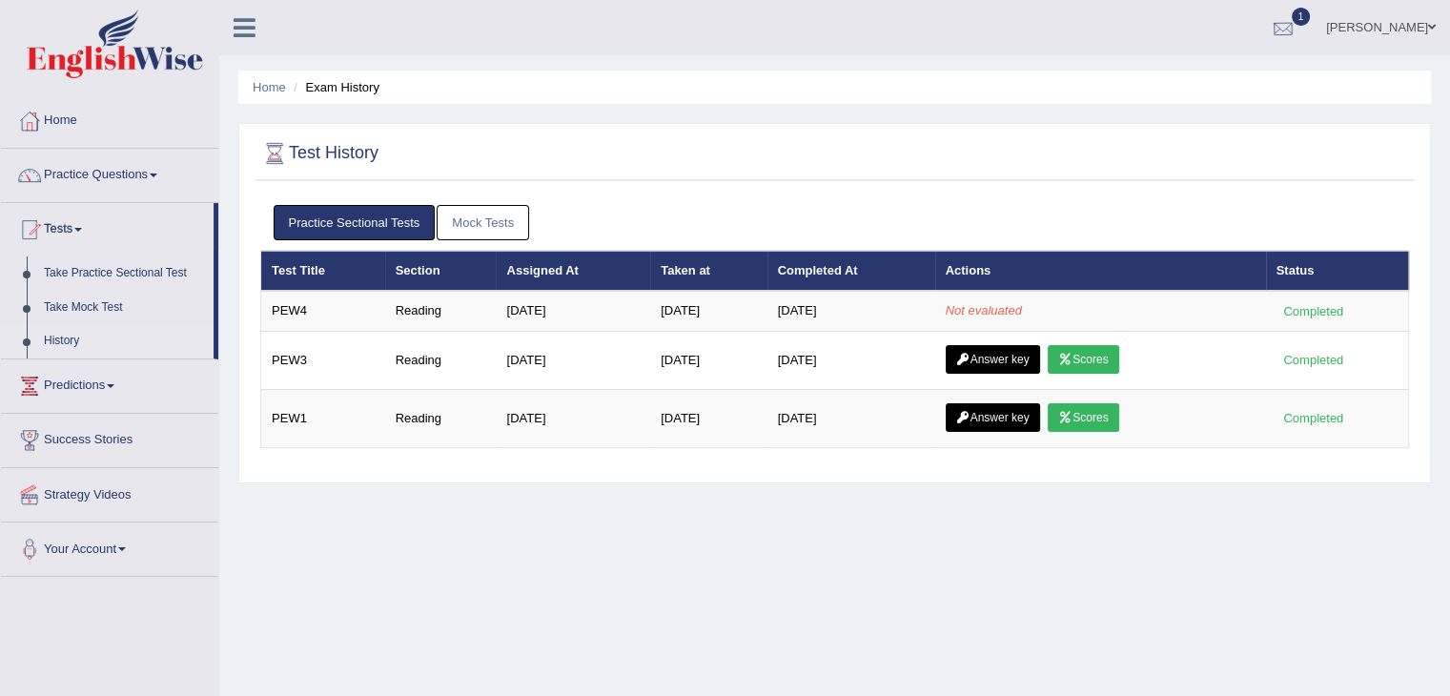
click at [1298, 23] on div at bounding box center [1283, 28] width 29 height 29
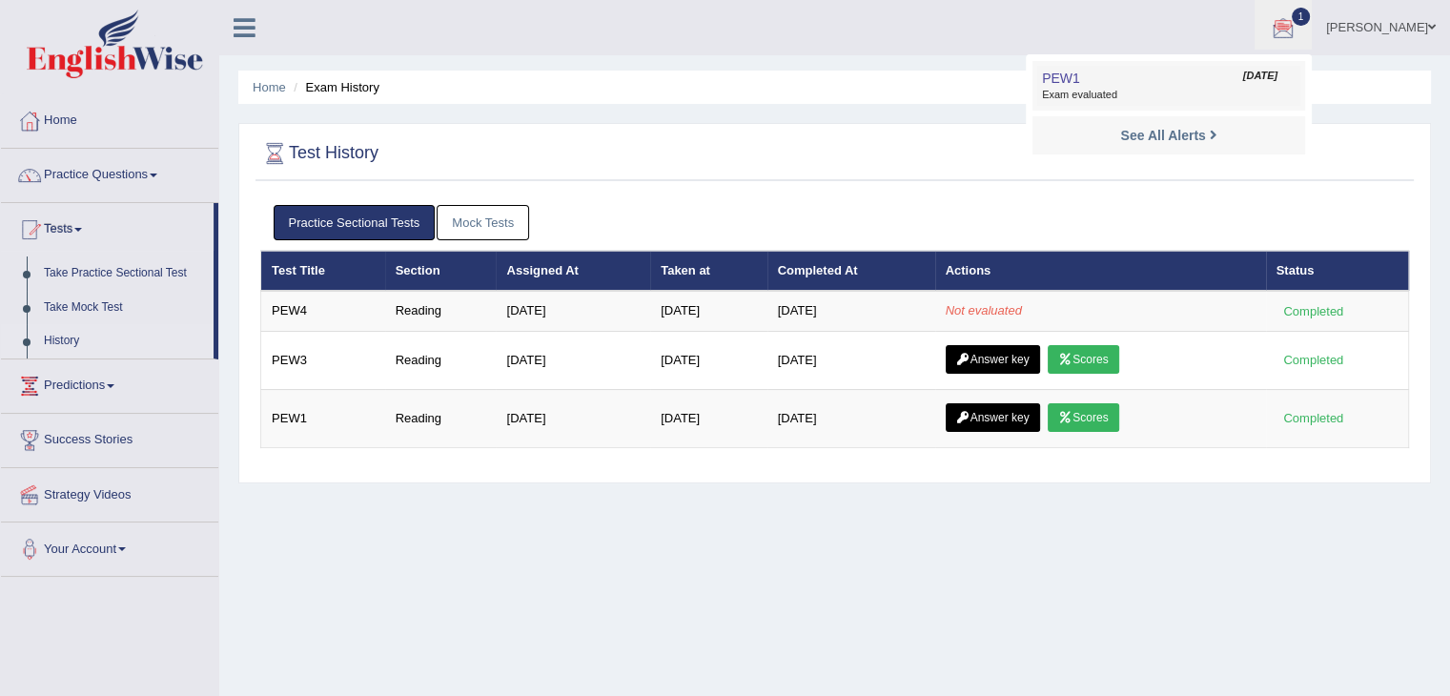
click at [1196, 87] on link "PEW1 Sep 29, 2025 Exam evaluated" at bounding box center [1169, 86] width 263 height 40
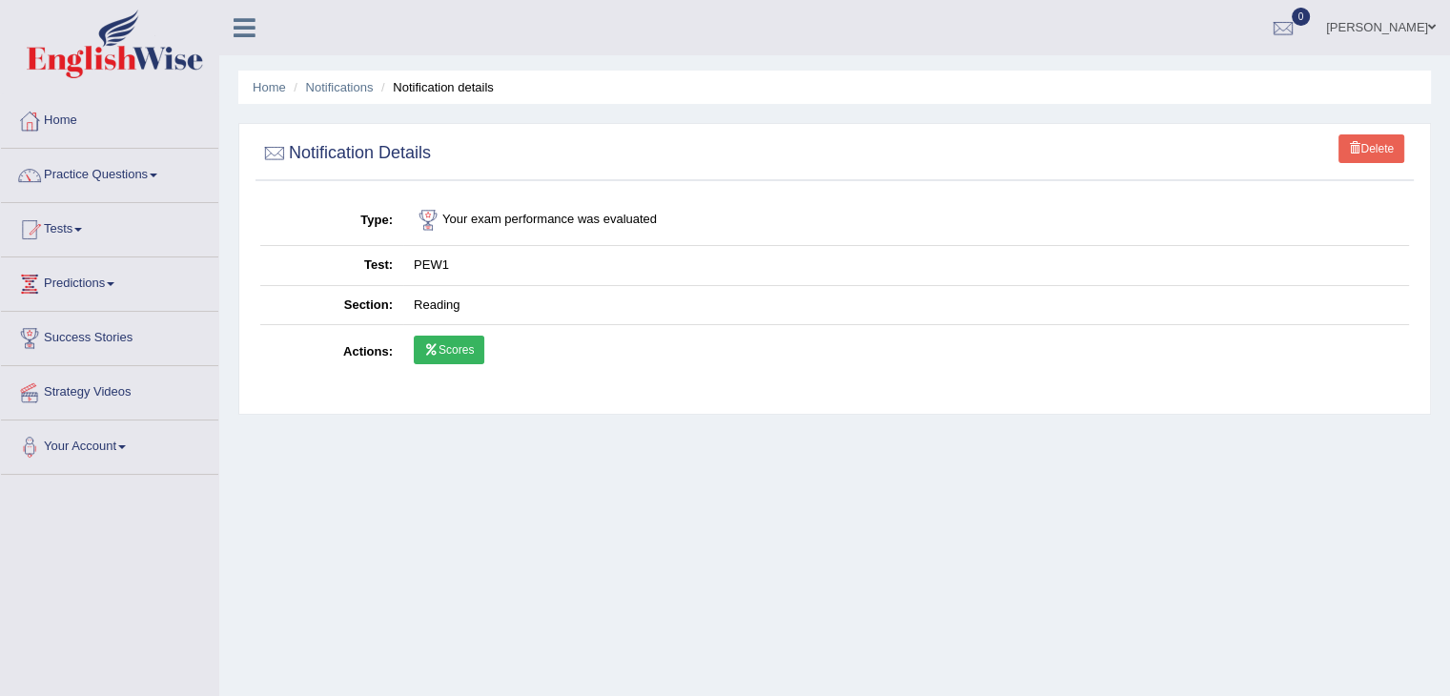
click at [268, 93] on li "Home" at bounding box center [269, 87] width 33 height 18
click at [277, 83] on link "Home" at bounding box center [269, 87] width 33 height 14
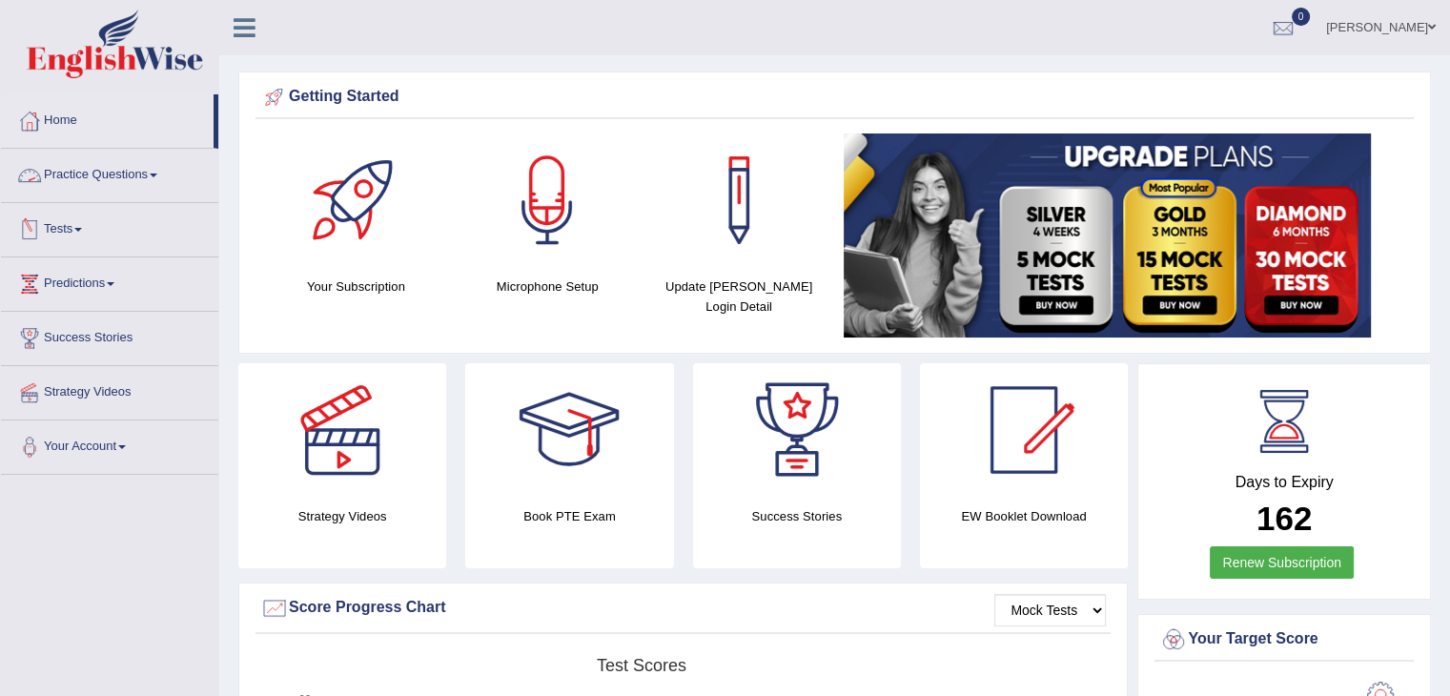
click at [93, 176] on link "Practice Questions" at bounding box center [109, 173] width 217 height 48
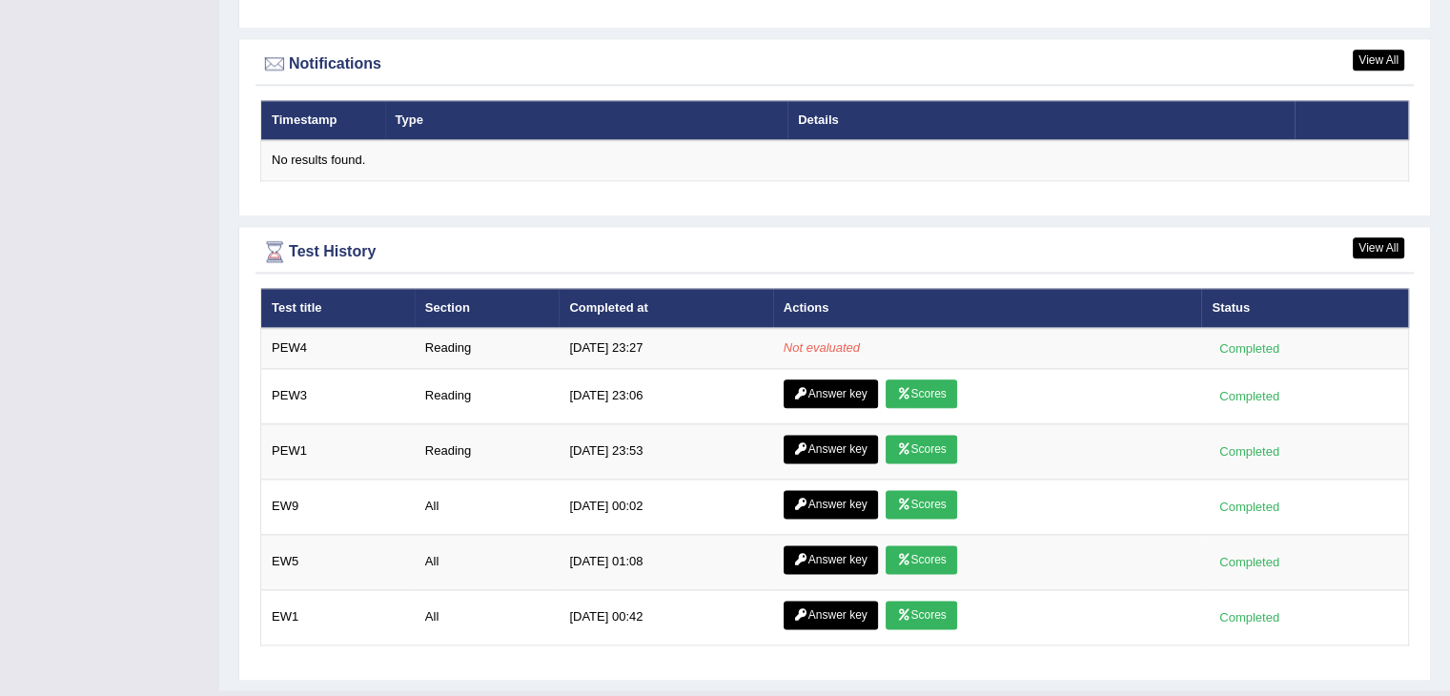
scroll to position [2329, 0]
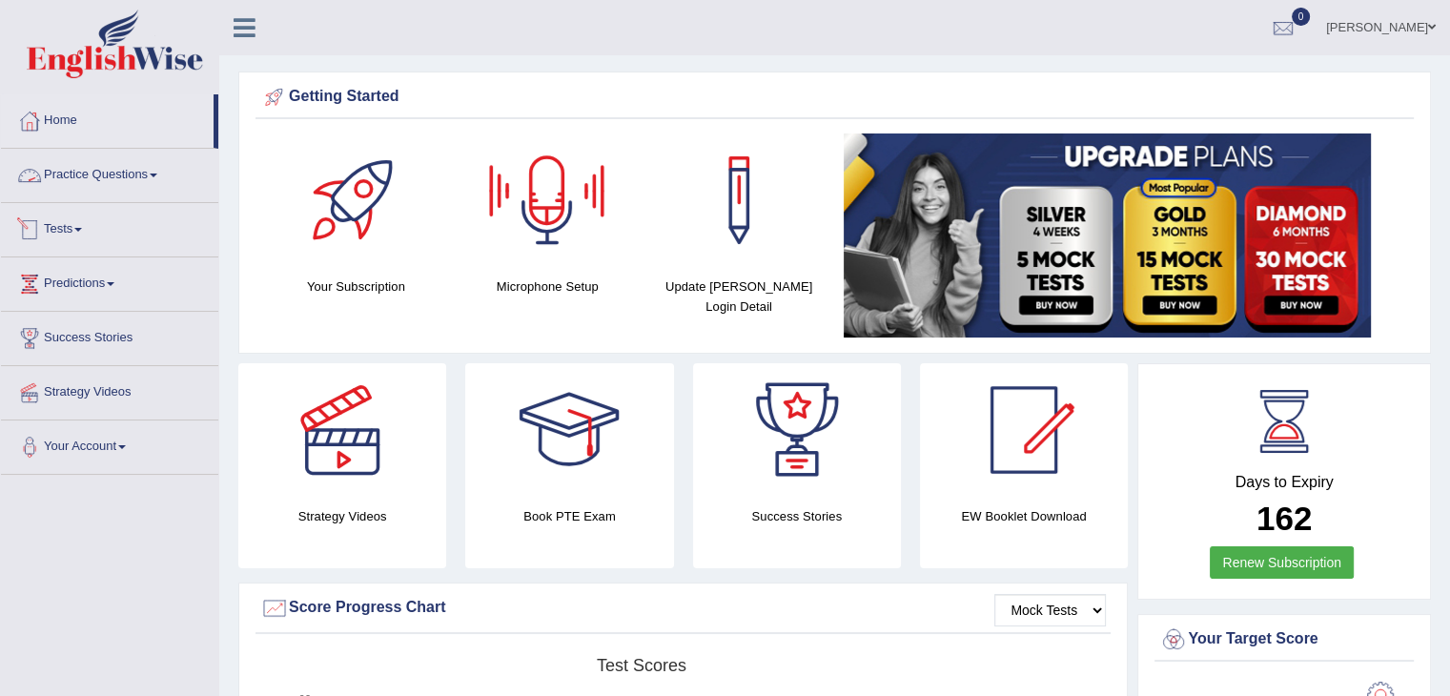
click at [97, 187] on link "Practice Questions" at bounding box center [109, 173] width 217 height 48
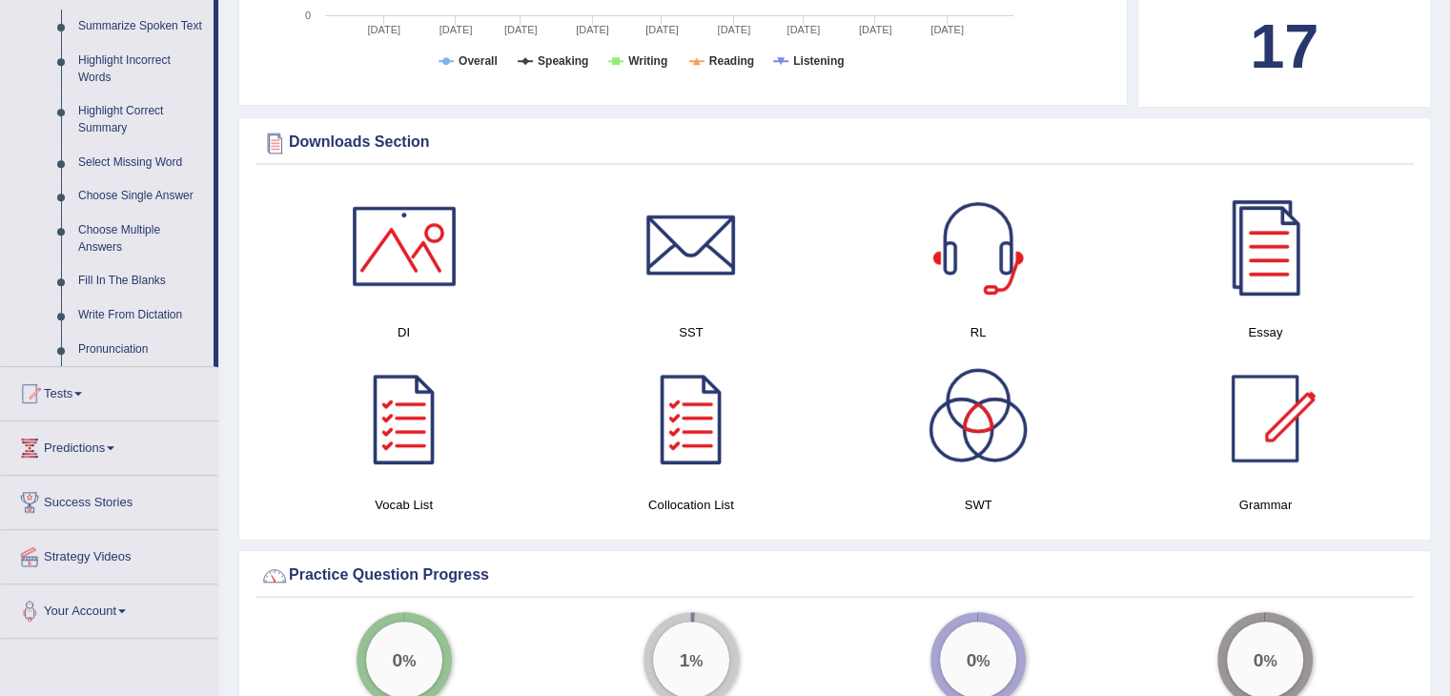
scroll to position [915, 0]
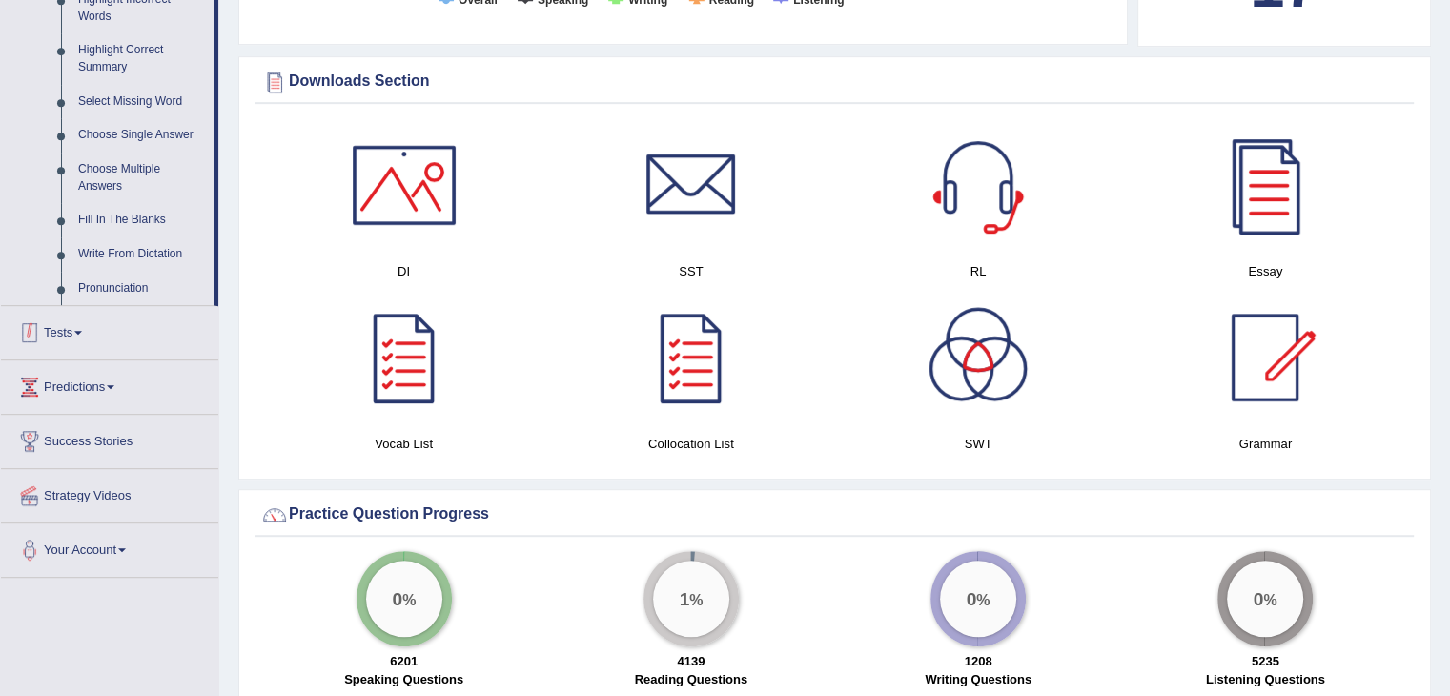
click at [77, 339] on link "Tests" at bounding box center [109, 330] width 217 height 48
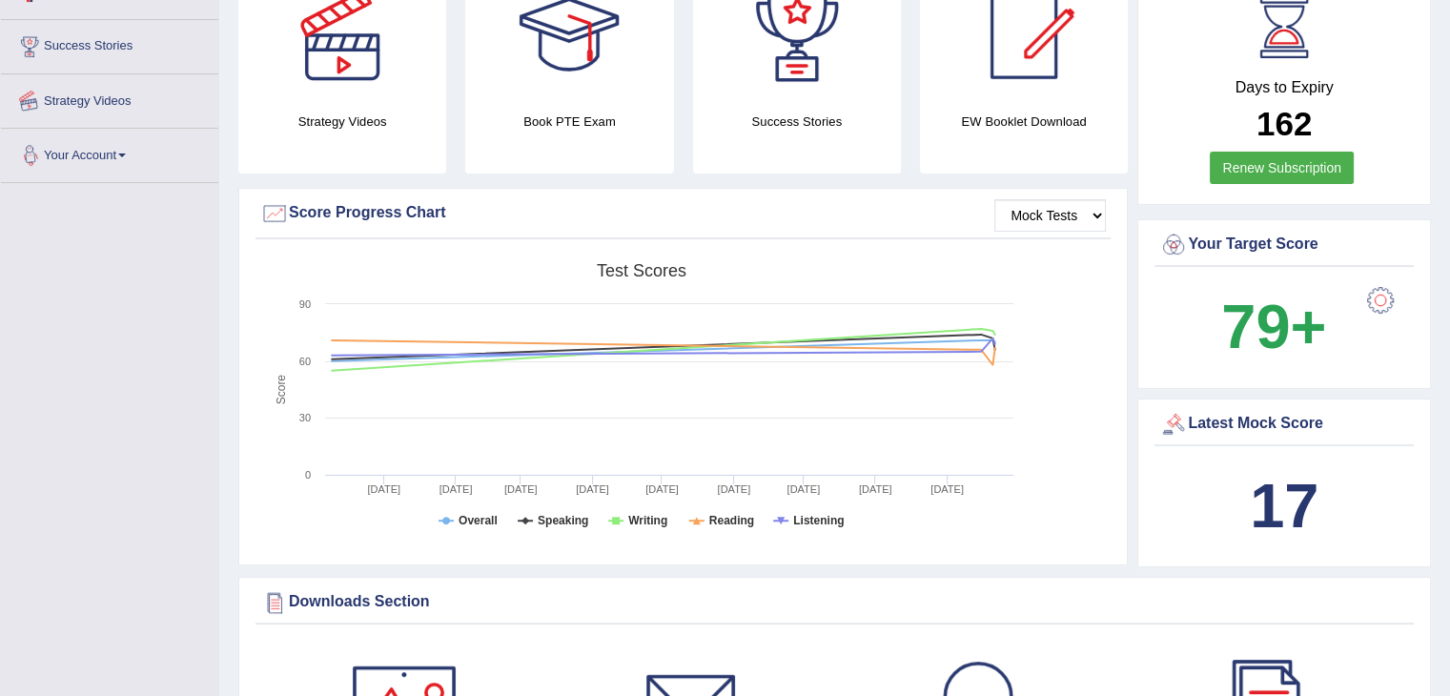
scroll to position [216, 0]
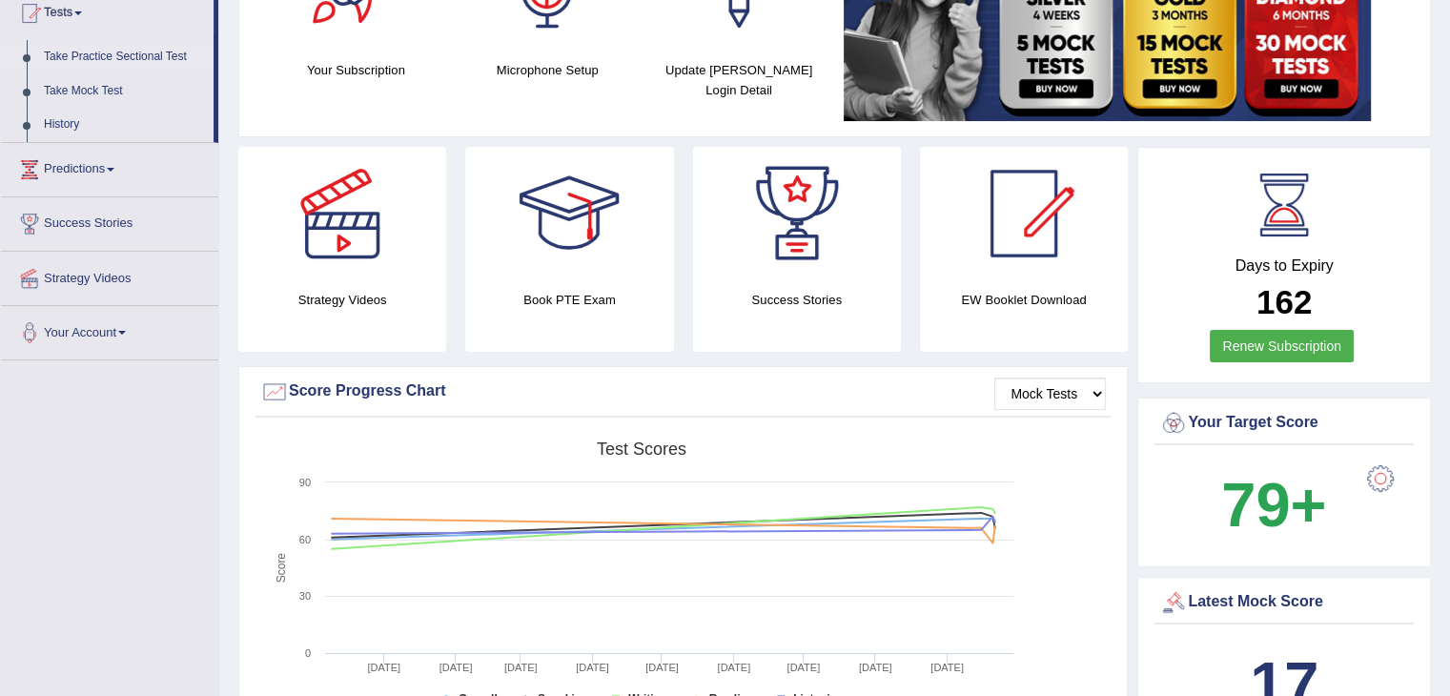
click at [129, 66] on link "Take Practice Sectional Test" at bounding box center [124, 57] width 178 height 34
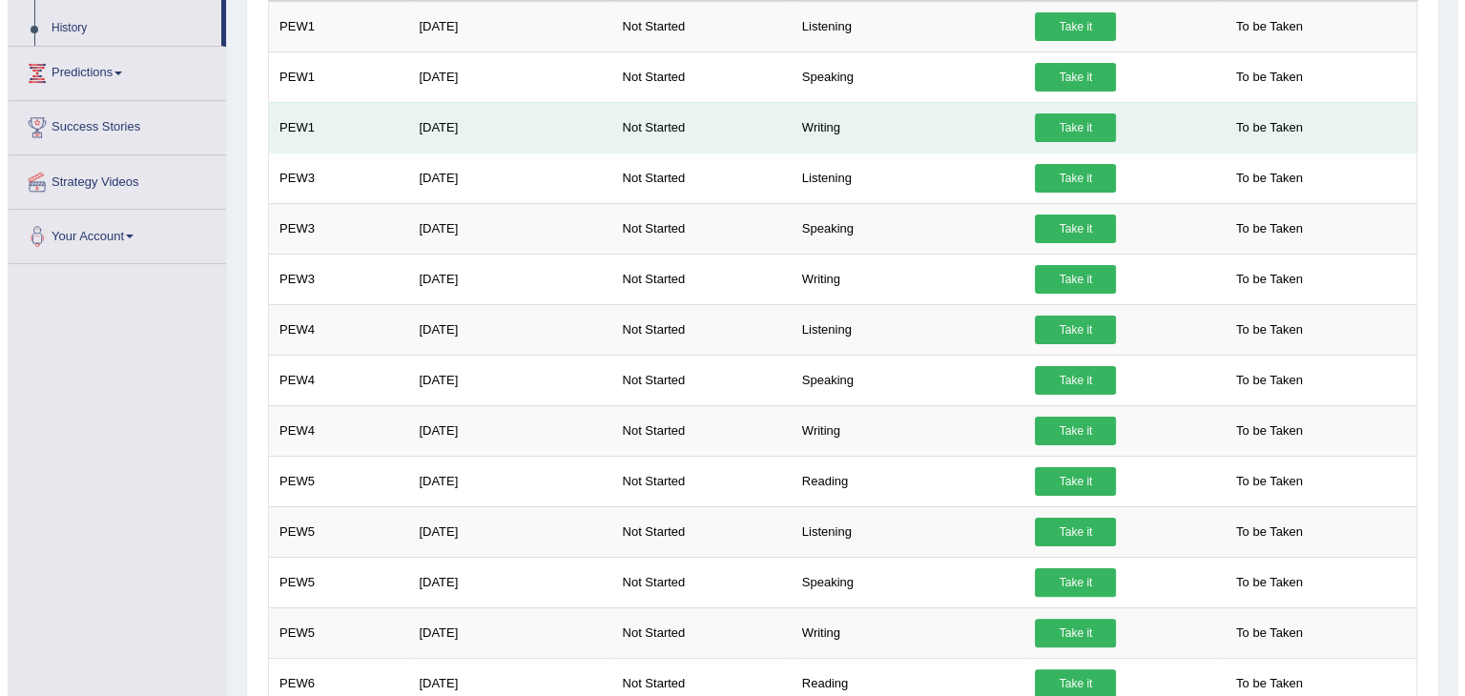
scroll to position [328, 0]
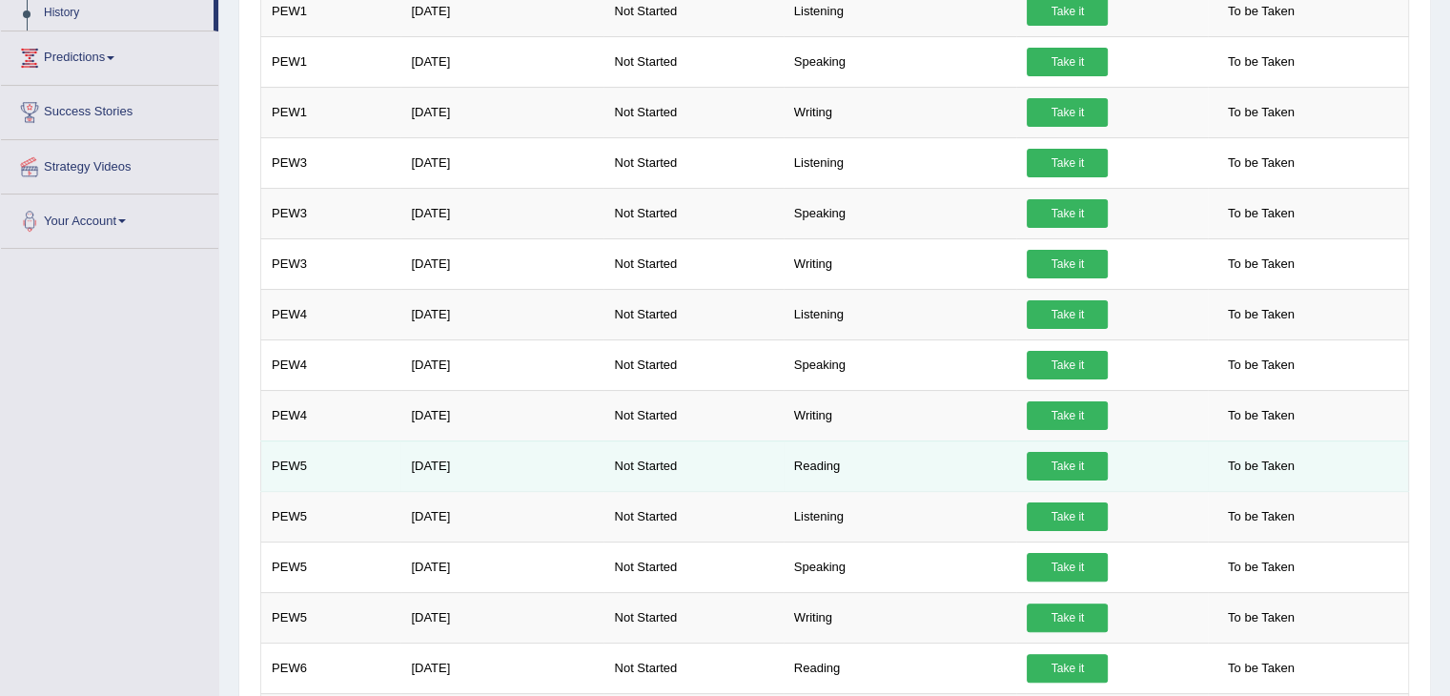
click at [1049, 466] on link "Take it" at bounding box center [1067, 466] width 81 height 29
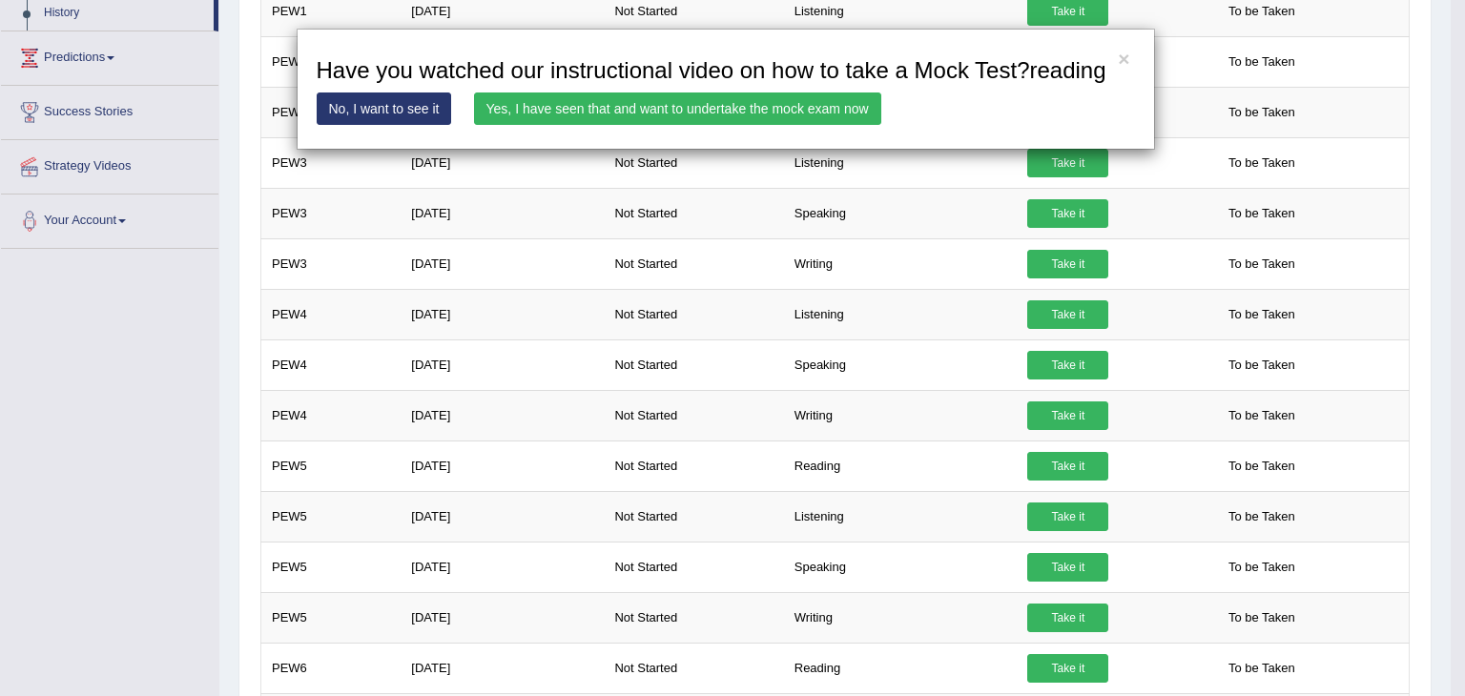
click at [639, 108] on link "Yes, I have seen that and want to undertake the mock exam now" at bounding box center [677, 109] width 407 height 32
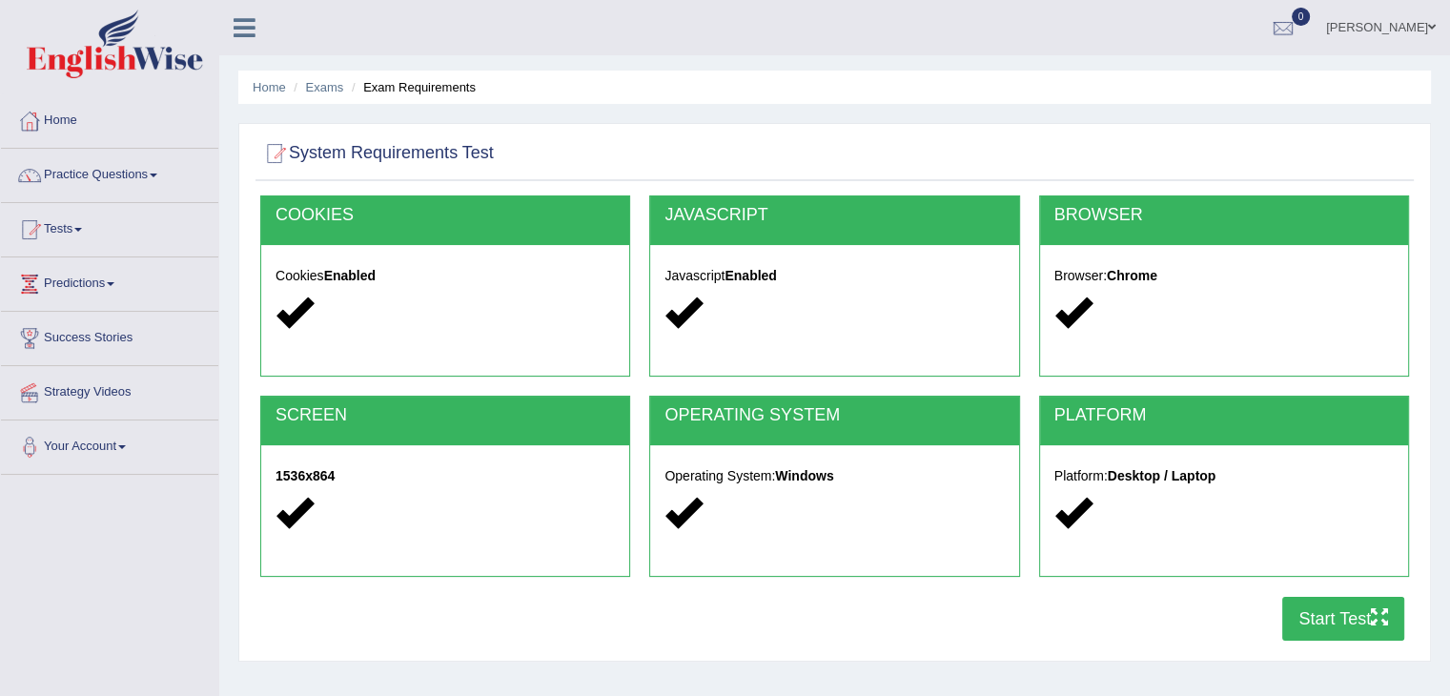
click at [1319, 623] on button "Start Test" at bounding box center [1344, 619] width 122 height 44
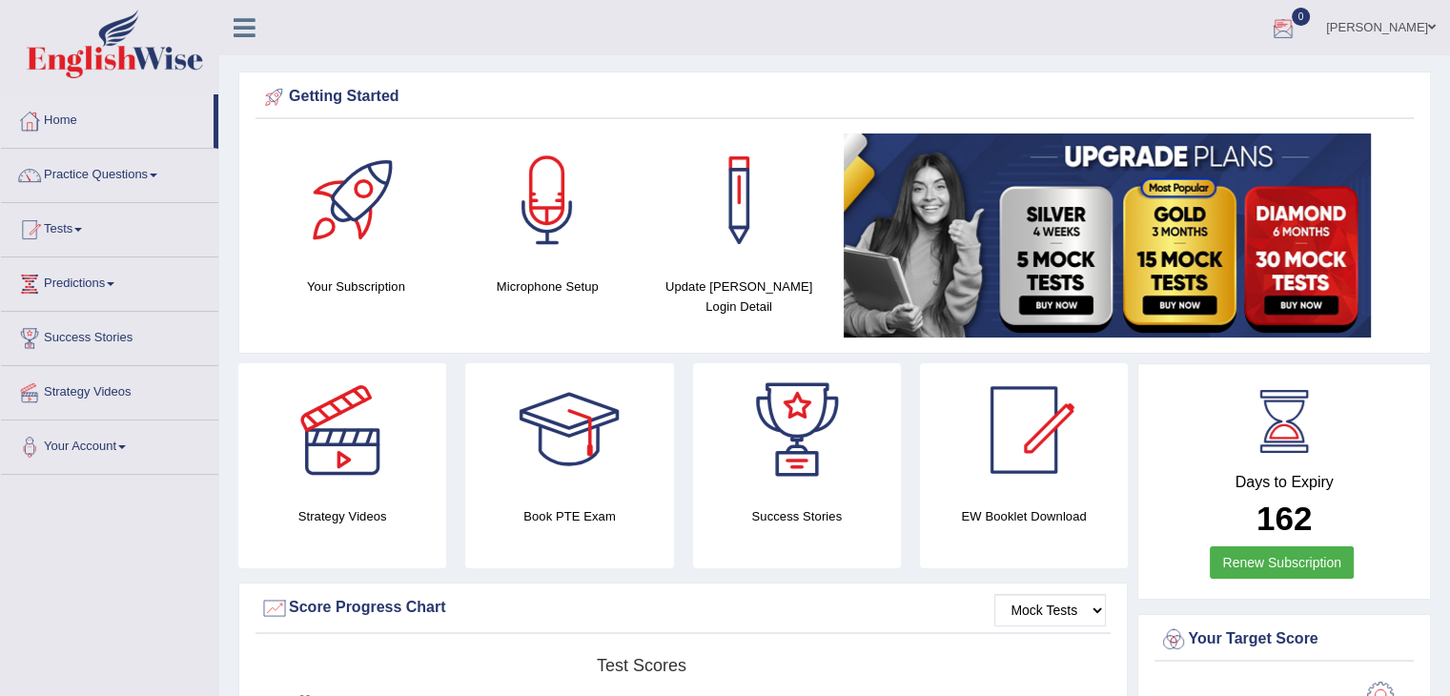
click at [1298, 20] on div at bounding box center [1283, 28] width 29 height 29
click at [62, 241] on link "Tests" at bounding box center [109, 227] width 217 height 48
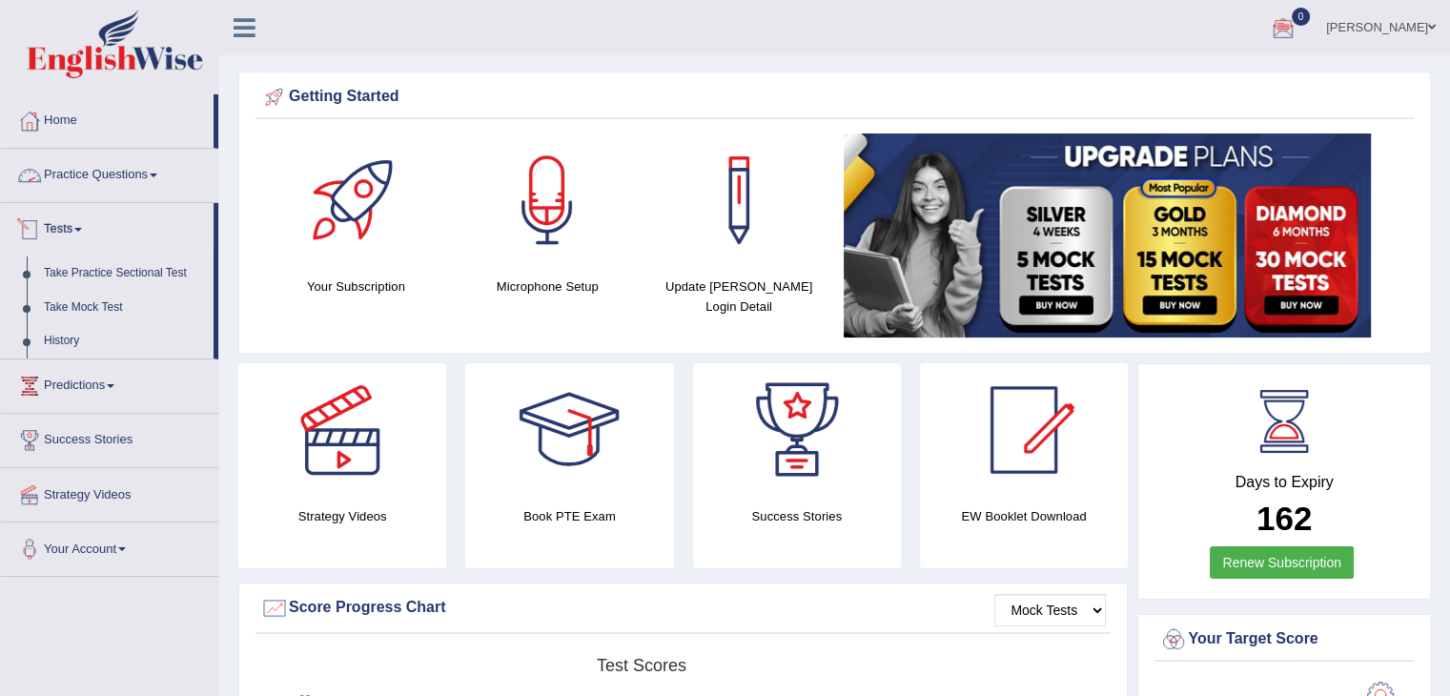
click at [99, 181] on link "Practice Questions" at bounding box center [109, 173] width 217 height 48
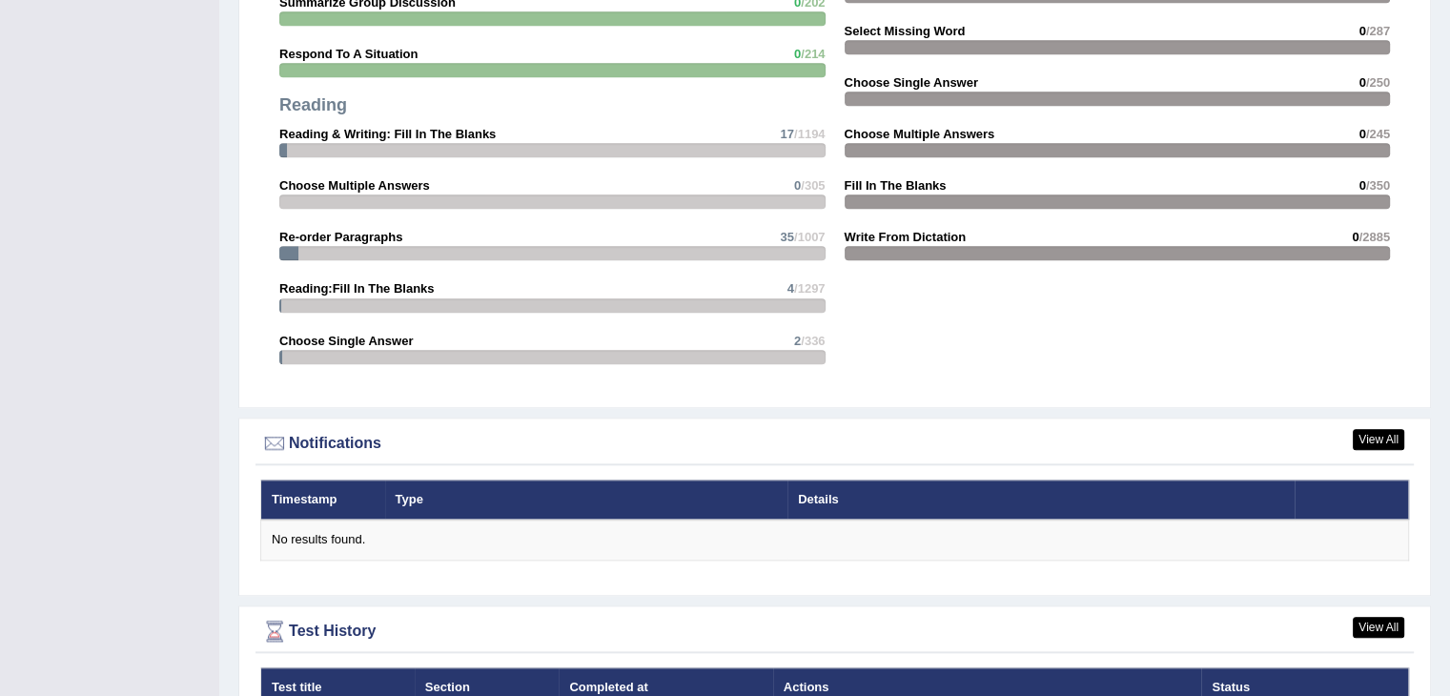
scroll to position [2368, 0]
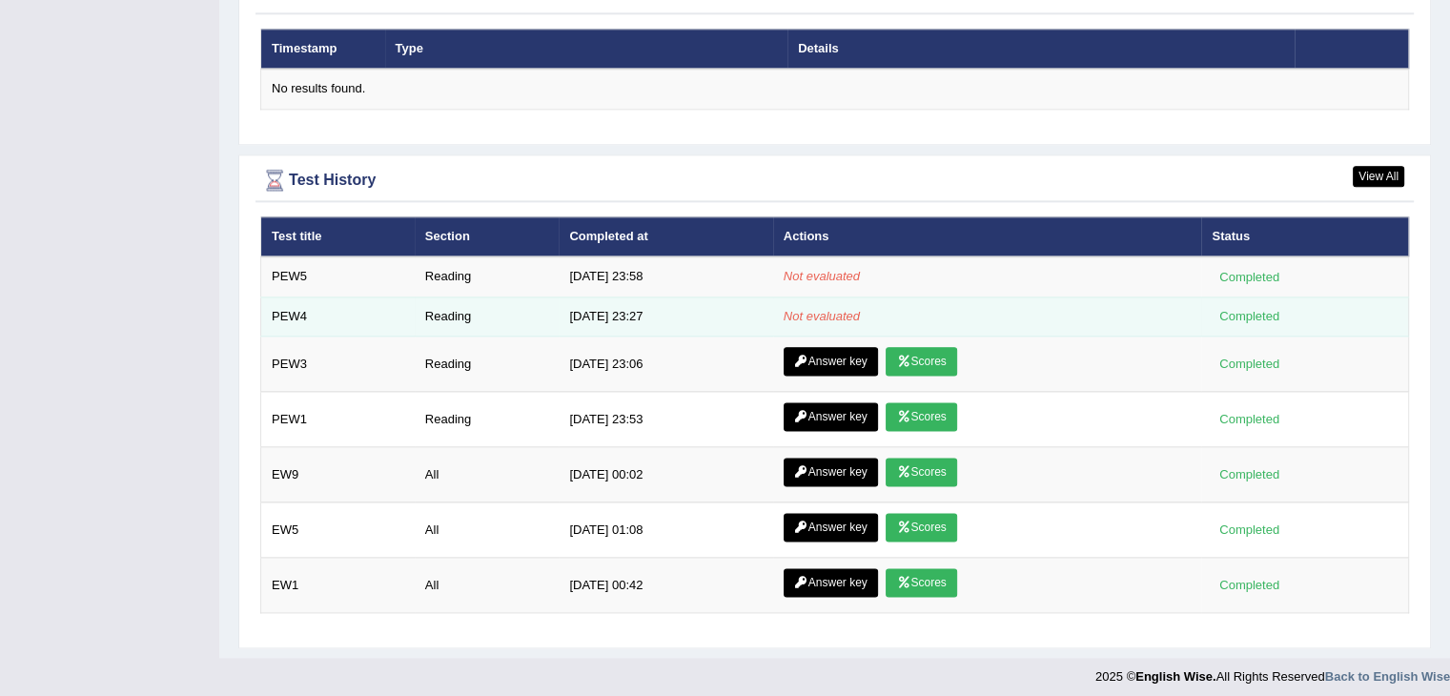
click at [498, 316] on td "Reading" at bounding box center [487, 317] width 145 height 40
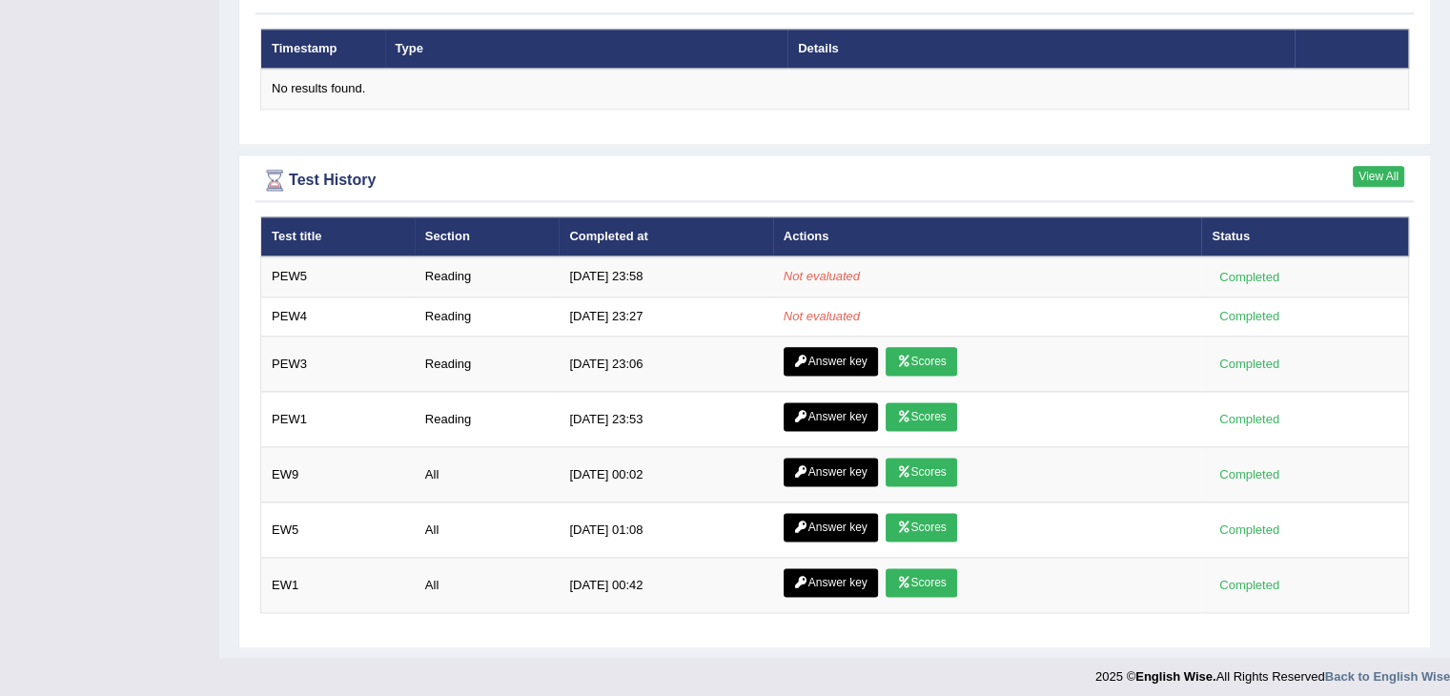
click at [1368, 169] on link "View All" at bounding box center [1378, 176] width 51 height 21
click at [1370, 173] on link "View All" at bounding box center [1378, 176] width 51 height 21
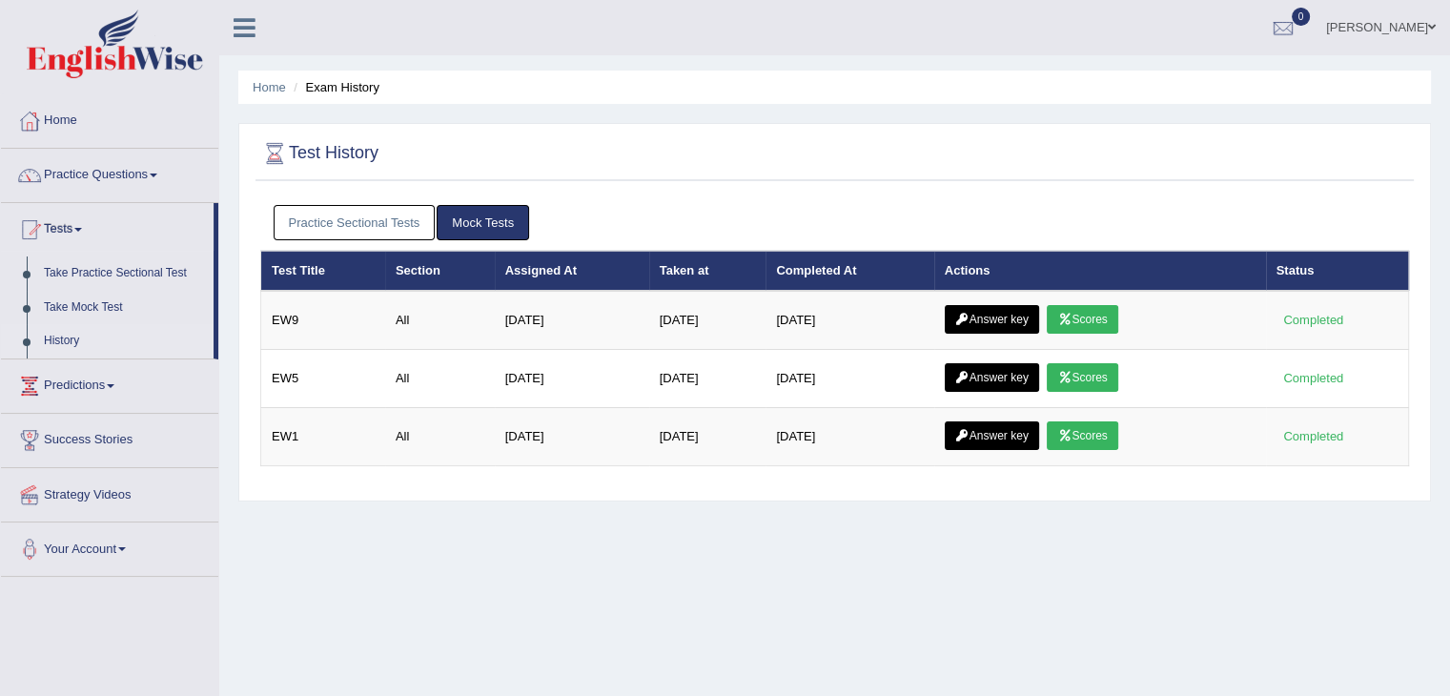
click at [351, 230] on link "Practice Sectional Tests" at bounding box center [355, 222] width 162 height 35
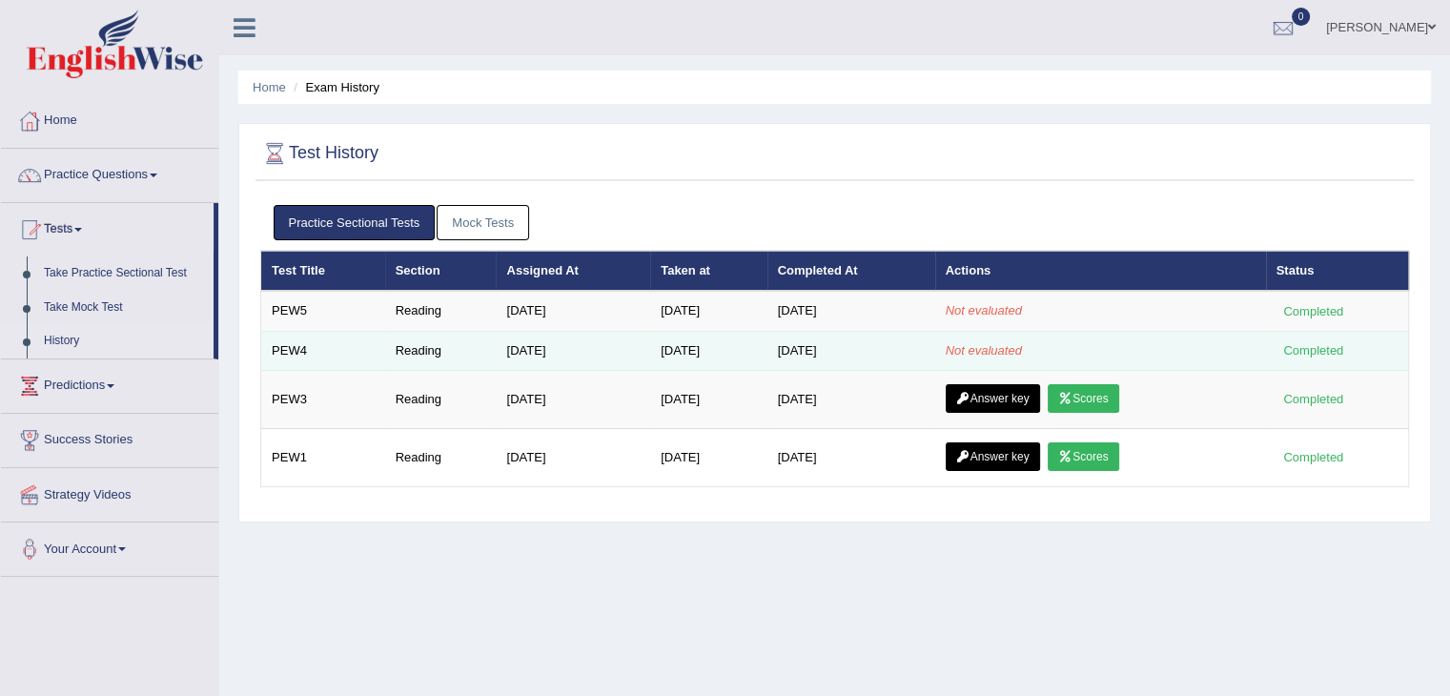
click at [935, 356] on td "[DATE]" at bounding box center [852, 351] width 168 height 40
drag, startPoint x: 916, startPoint y: 340, endPoint x: 926, endPoint y: 361, distance: 23.0
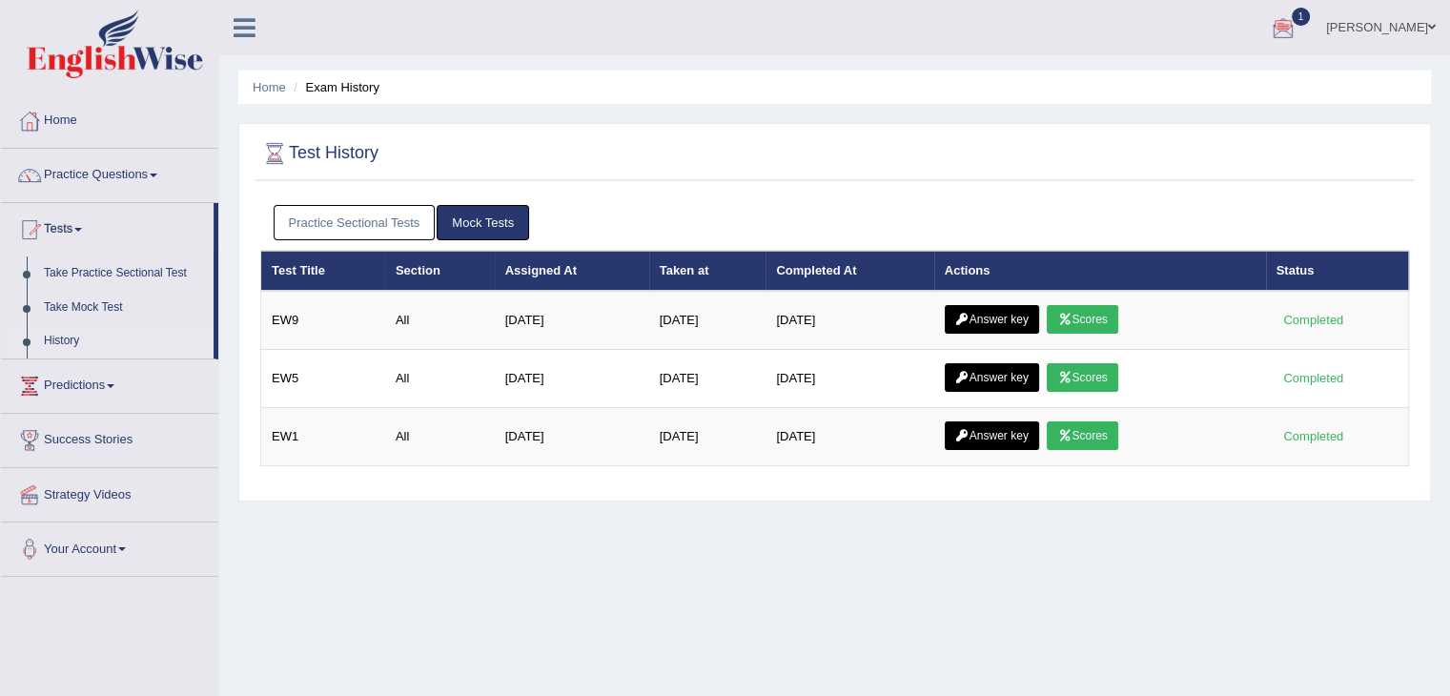
click at [366, 218] on link "Practice Sectional Tests" at bounding box center [355, 222] width 162 height 35
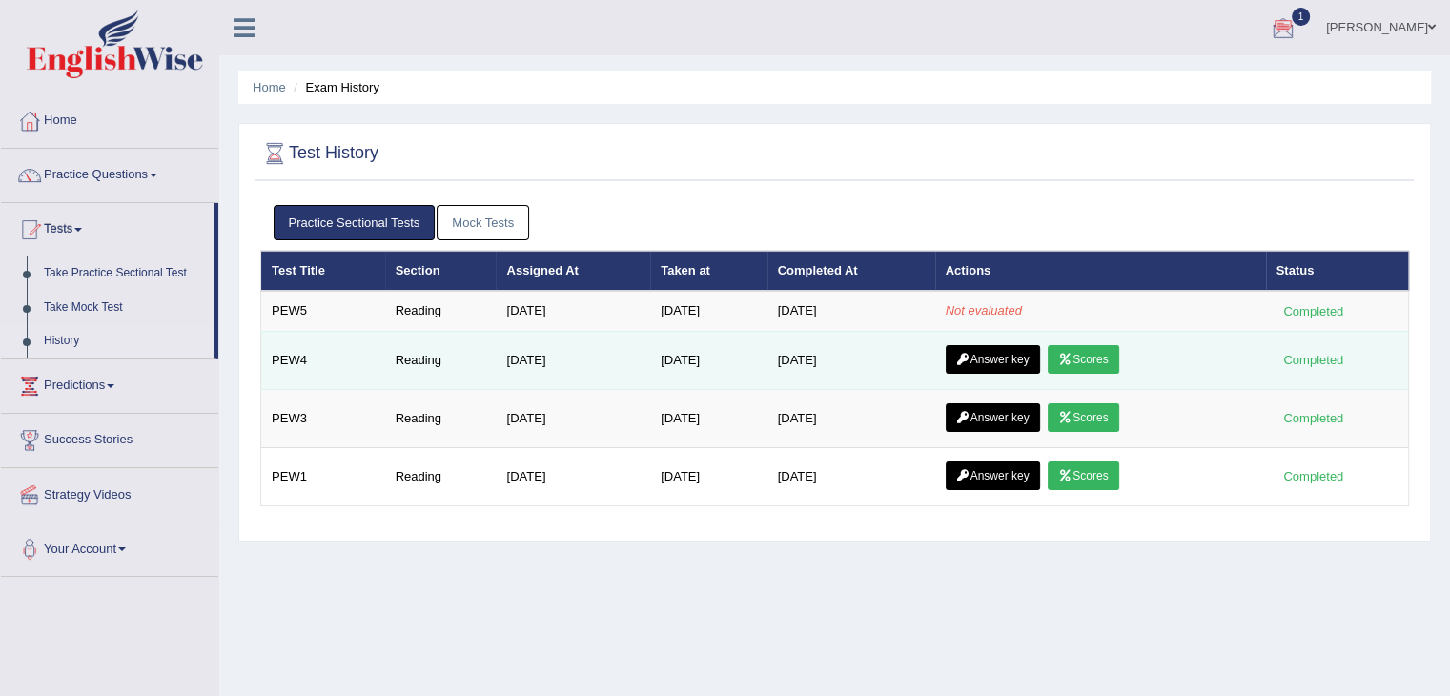
click at [986, 356] on link "Answer key" at bounding box center [993, 359] width 94 height 29
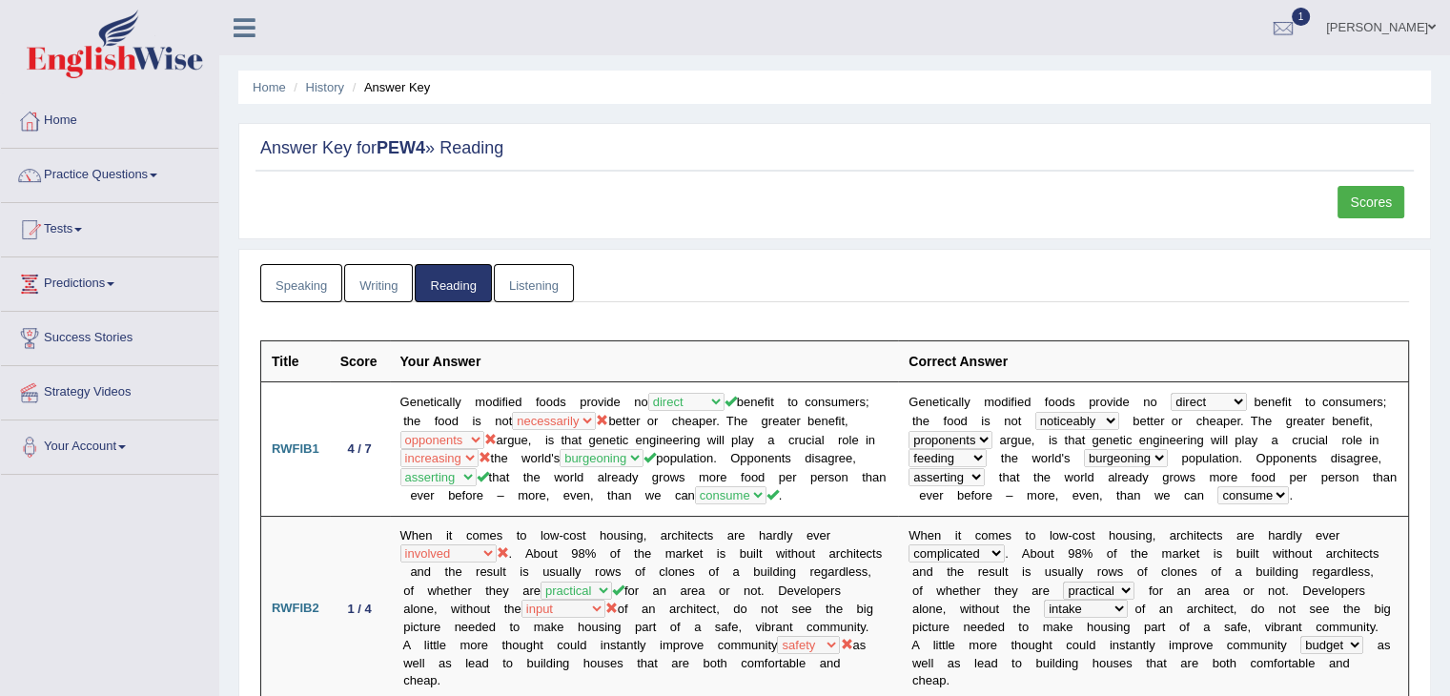
click at [1370, 208] on link "Scores" at bounding box center [1371, 202] width 67 height 32
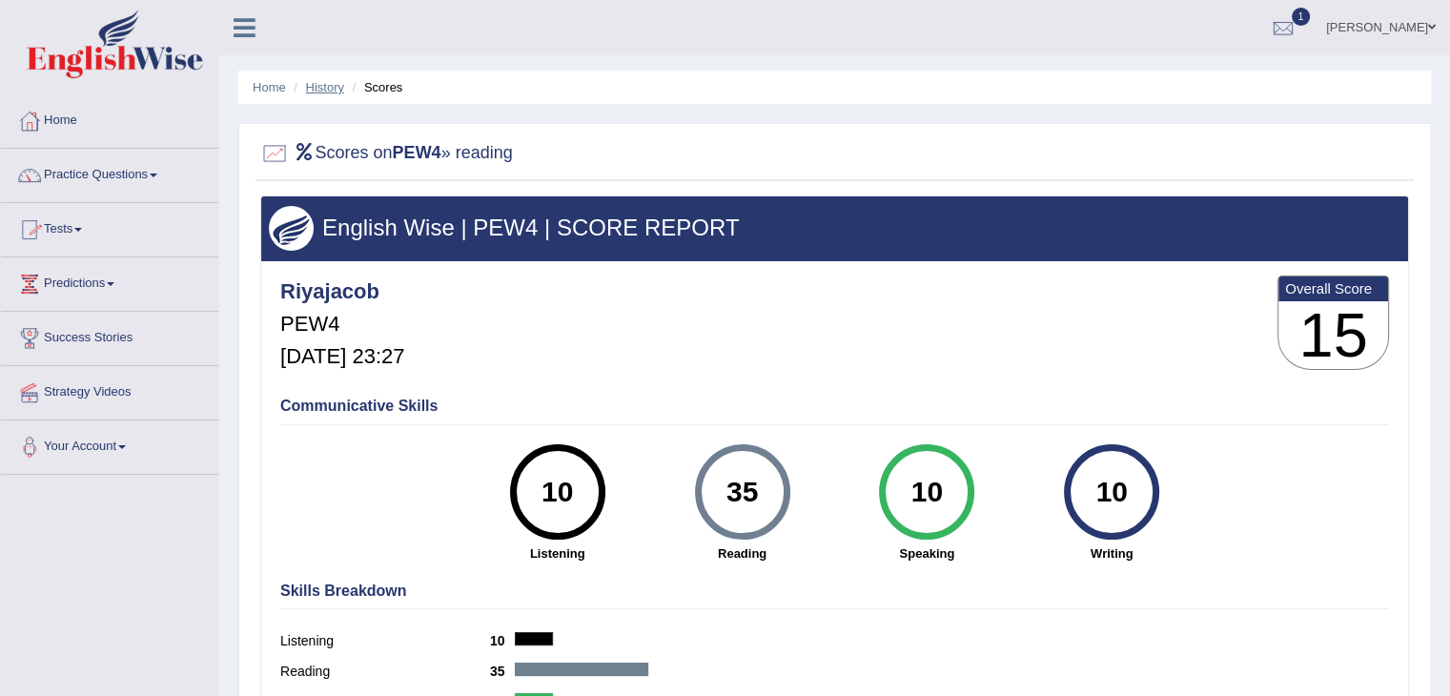
click at [328, 90] on link "History" at bounding box center [325, 87] width 38 height 14
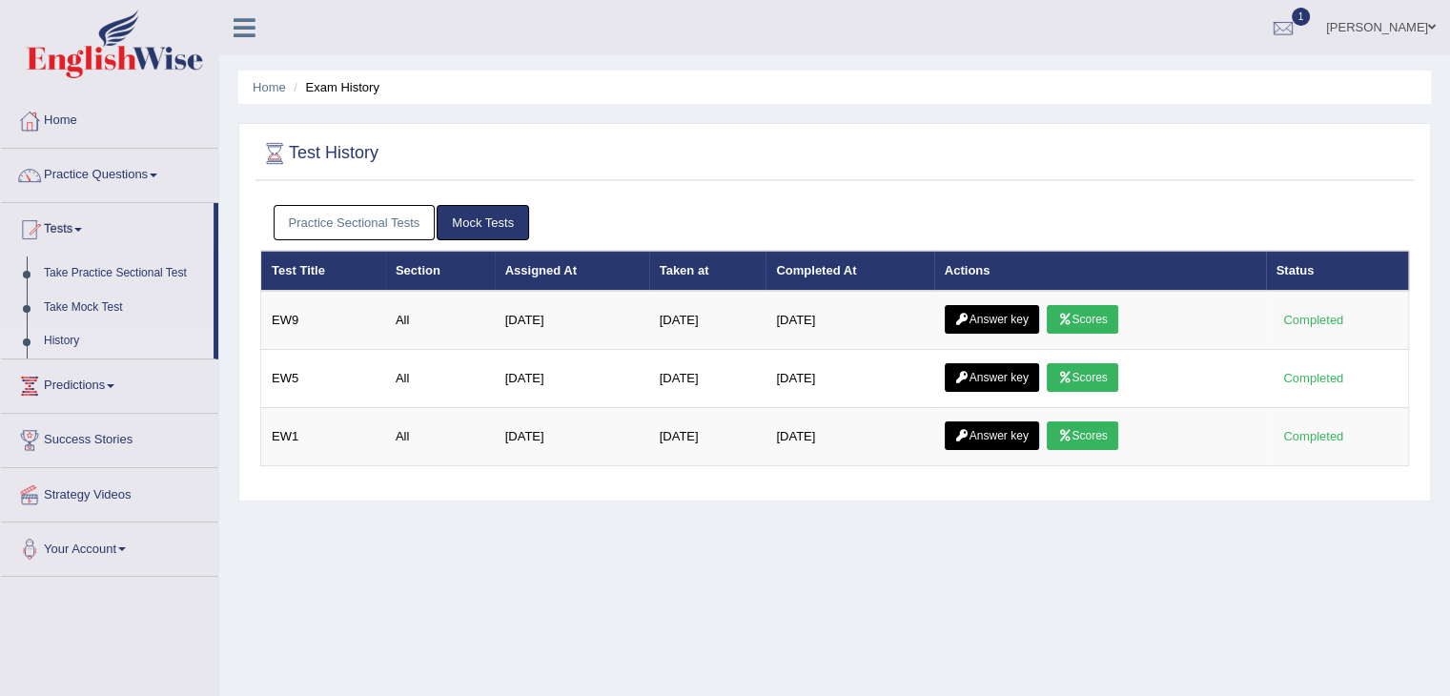
click at [334, 216] on link "Practice Sectional Tests" at bounding box center [355, 222] width 162 height 35
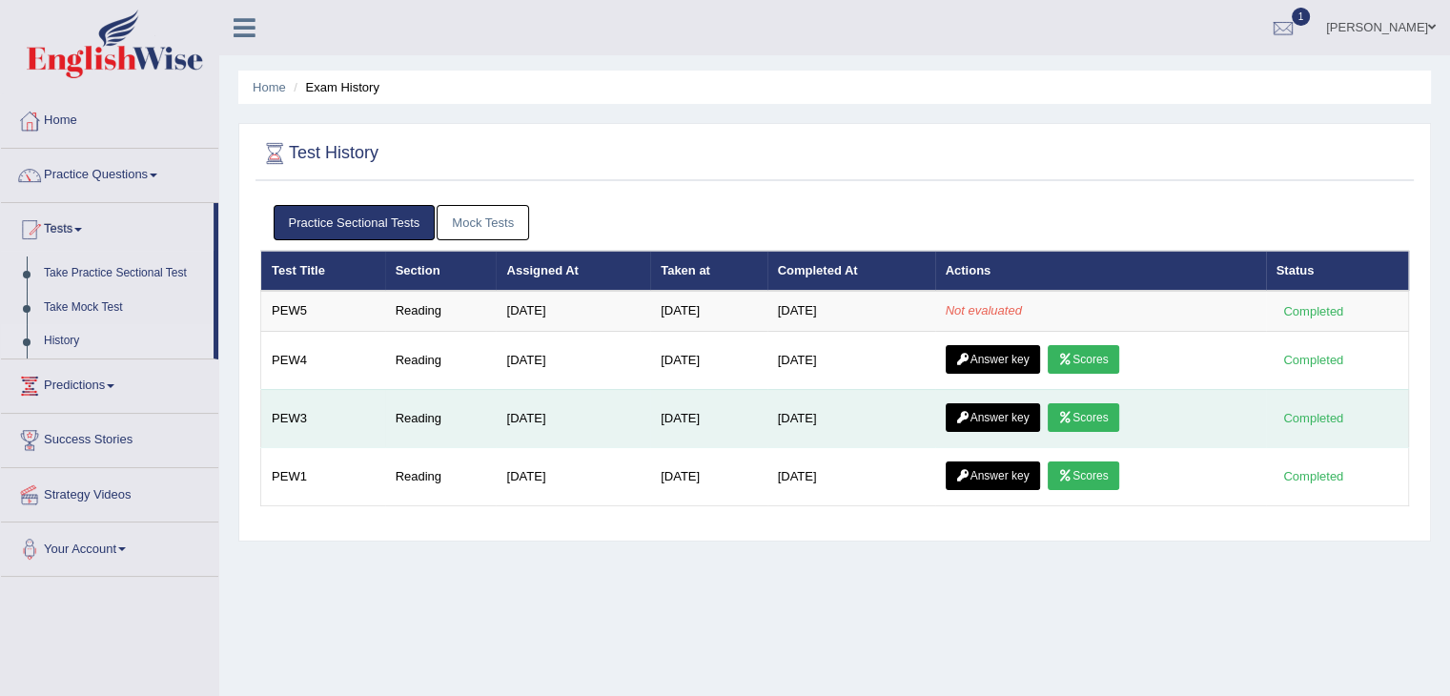
click at [1102, 411] on link "Scores" at bounding box center [1083, 417] width 71 height 29
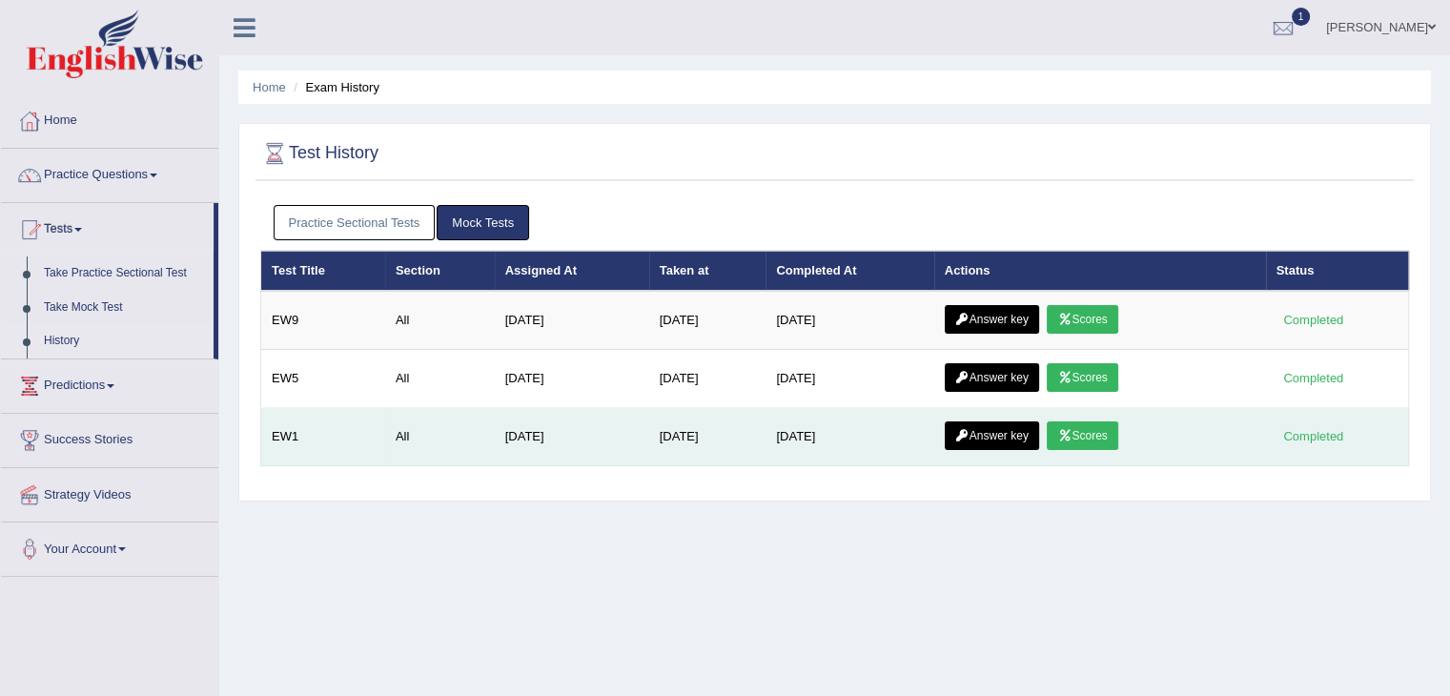
click at [1083, 426] on link "Scores" at bounding box center [1082, 436] width 71 height 29
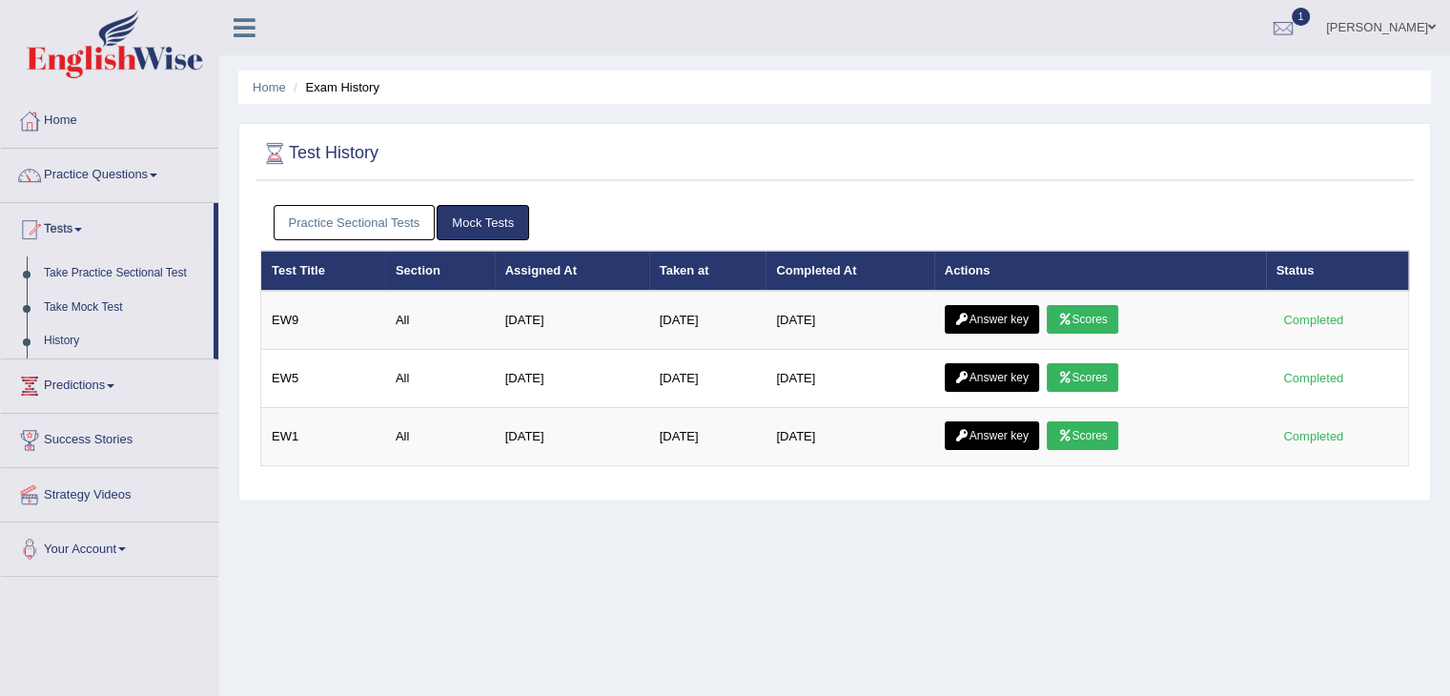
click at [376, 218] on link "Practice Sectional Tests" at bounding box center [355, 222] width 162 height 35
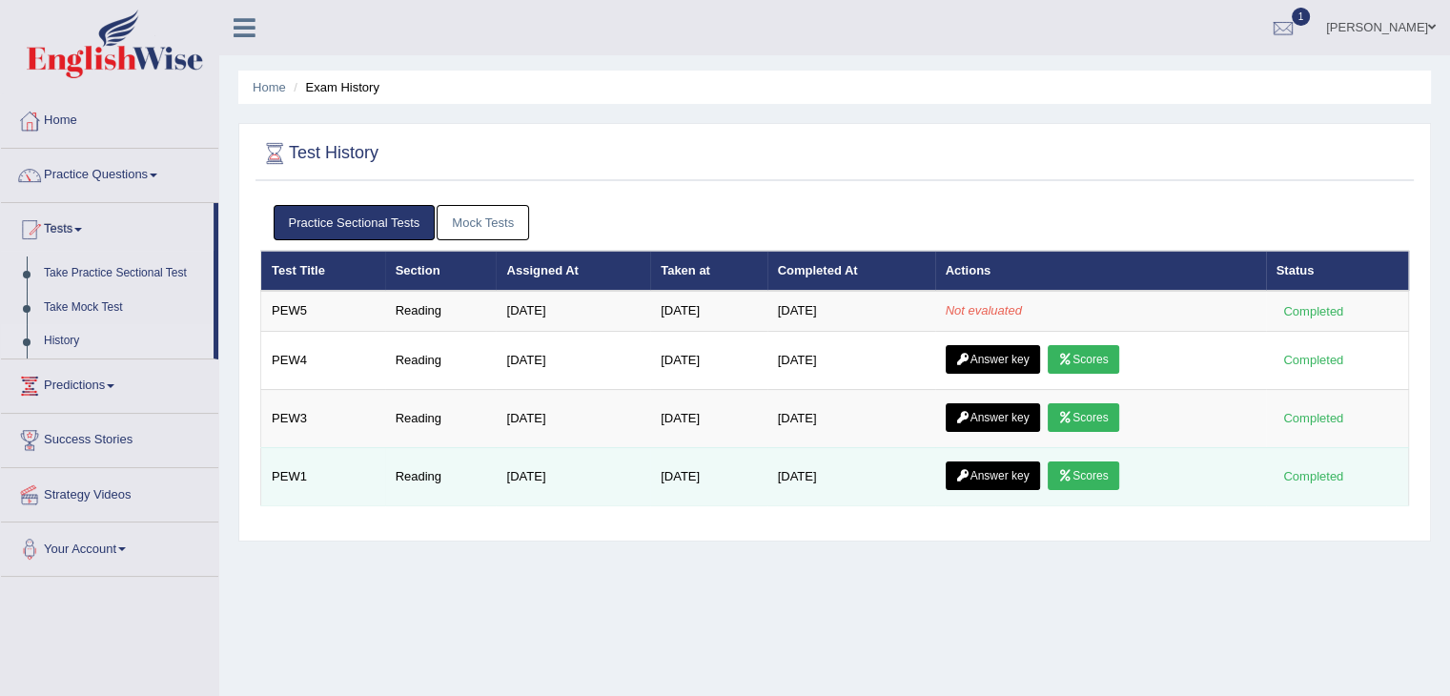
click at [1087, 467] on link "Scores" at bounding box center [1083, 476] width 71 height 29
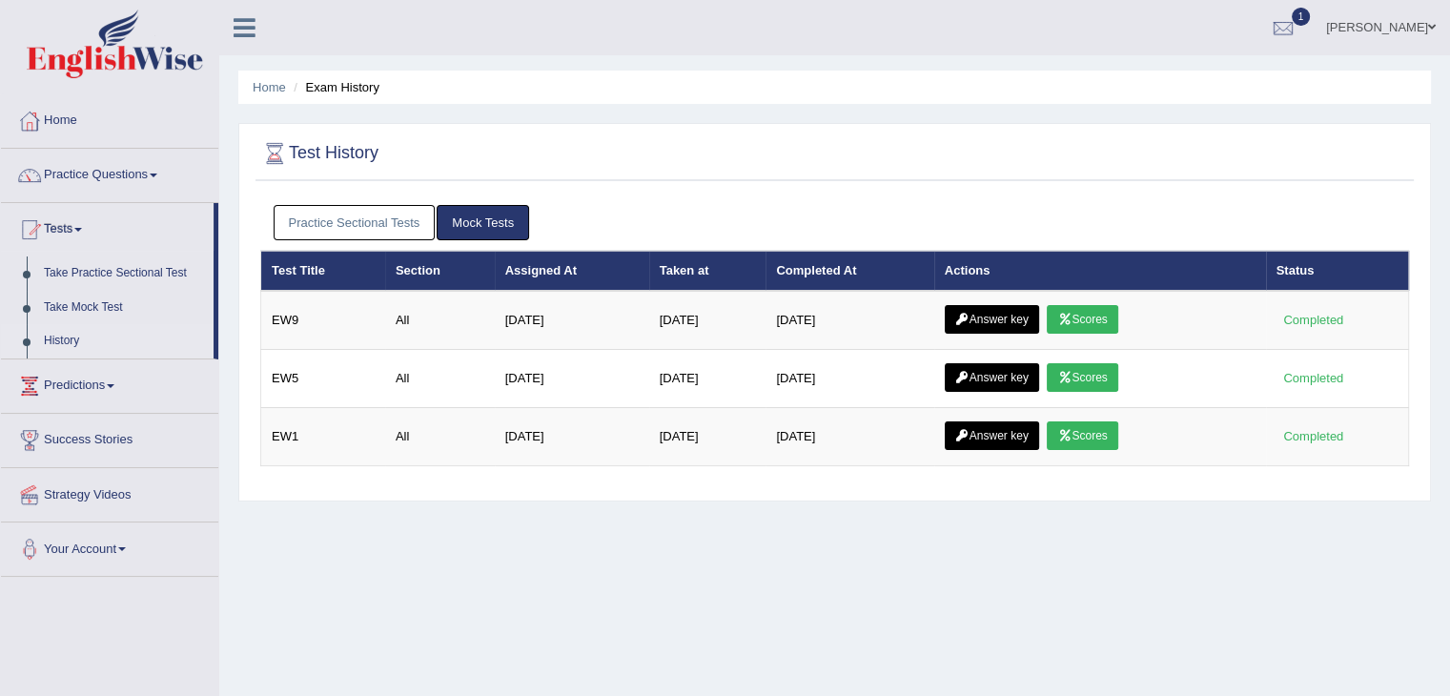
click at [333, 225] on link "Practice Sectional Tests" at bounding box center [355, 222] width 162 height 35
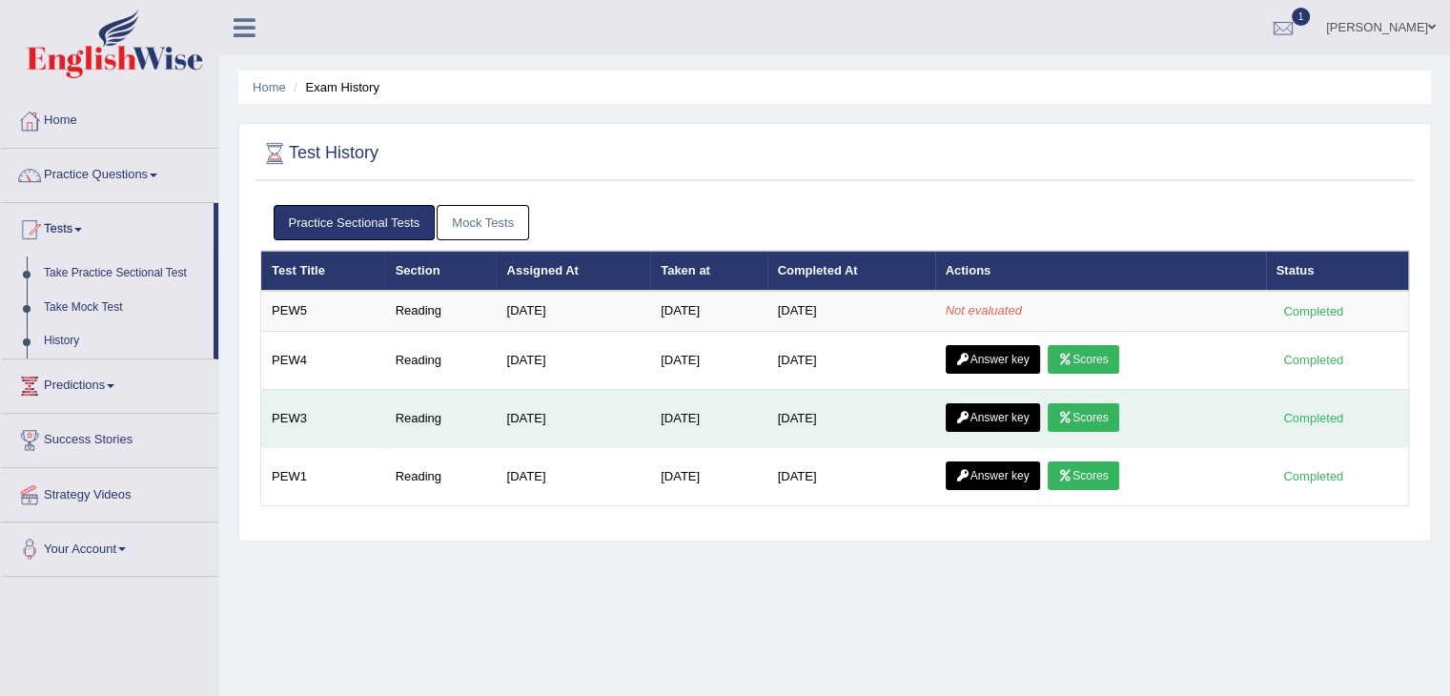
click at [1066, 412] on link "Scores" at bounding box center [1083, 417] width 71 height 29
